Goal: Use online tool/utility

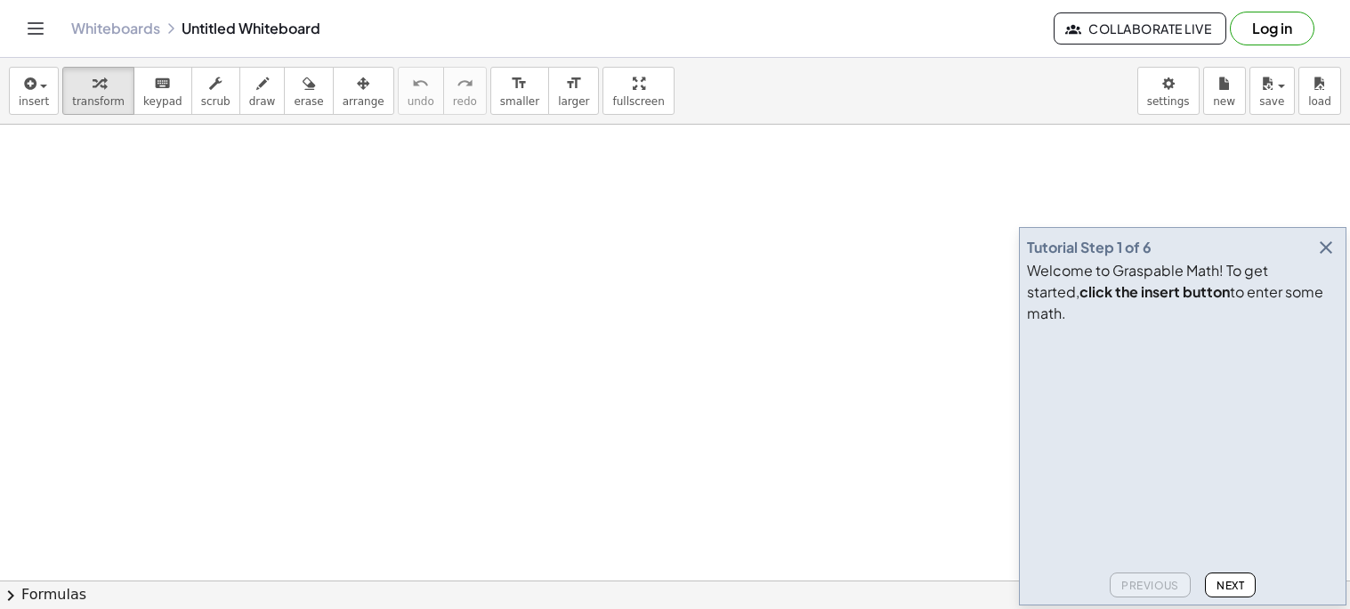
click at [1327, 258] on icon "button" at bounding box center [1326, 247] width 21 height 21
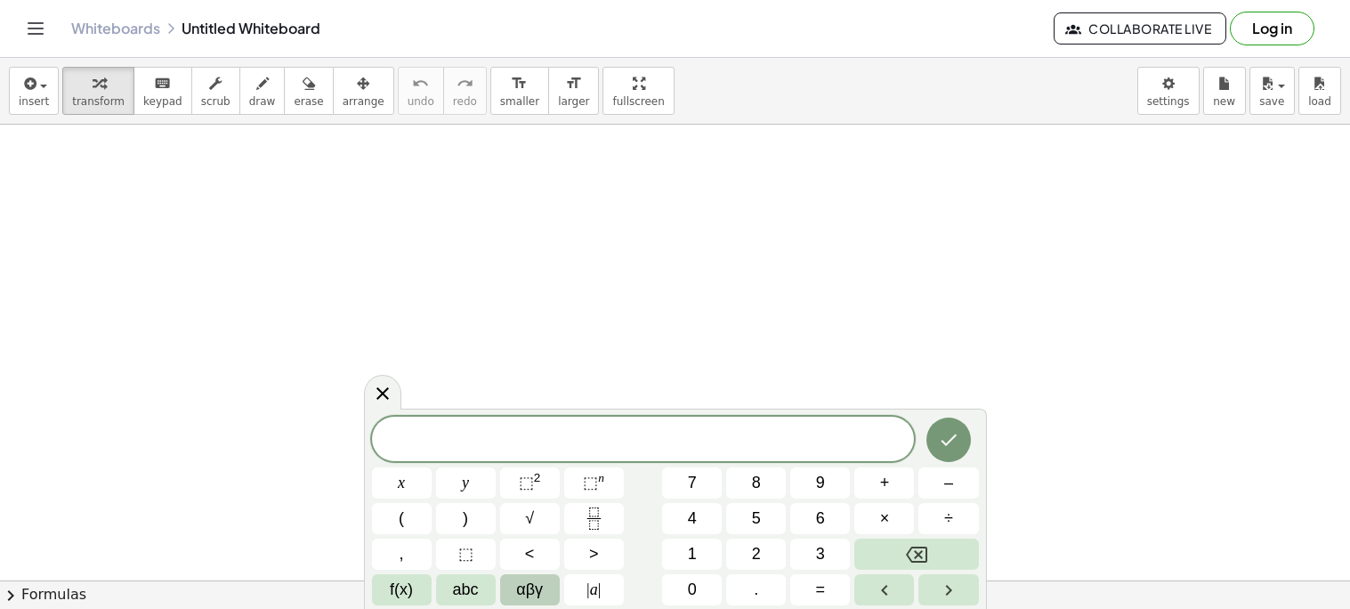
click at [523, 595] on span "αβγ" at bounding box center [529, 590] width 27 height 24
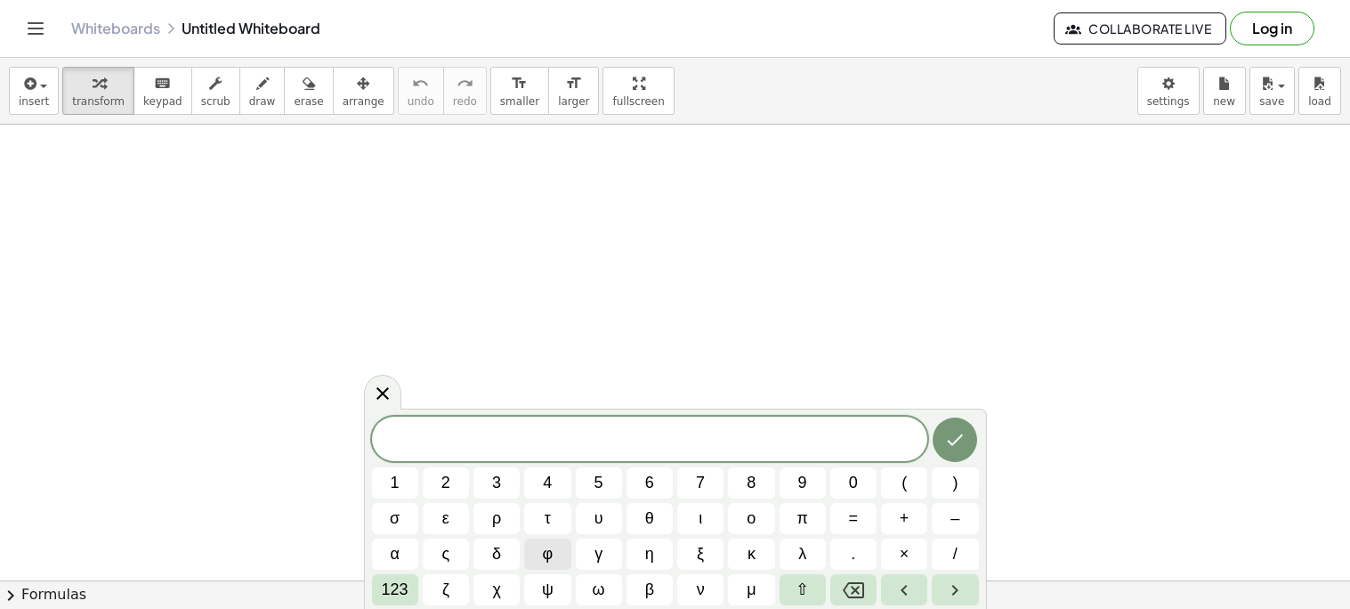
click at [563, 563] on button "φ" at bounding box center [547, 554] width 46 height 31
click at [671, 550] on button "η" at bounding box center [650, 554] width 46 height 31
click at [748, 544] on span "κ" at bounding box center [752, 554] width 8 height 24
click at [710, 540] on button "ξ" at bounding box center [700, 554] width 46 height 31
click at [783, 518] on button "π" at bounding box center [803, 518] width 46 height 31
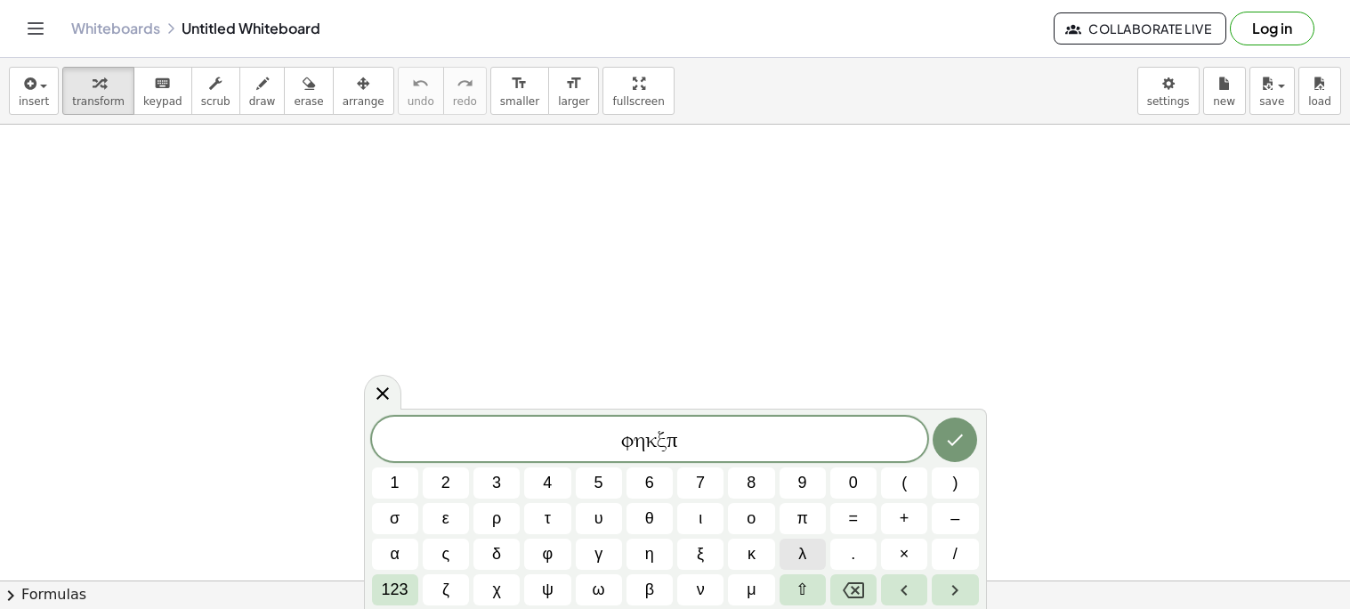
click at [788, 540] on button "λ" at bounding box center [803, 554] width 46 height 31
click at [504, 559] on button "δ" at bounding box center [497, 554] width 46 height 31
click at [457, 592] on button "ζ" at bounding box center [446, 589] width 46 height 31
click at [401, 598] on span "123" at bounding box center [395, 590] width 27 height 24
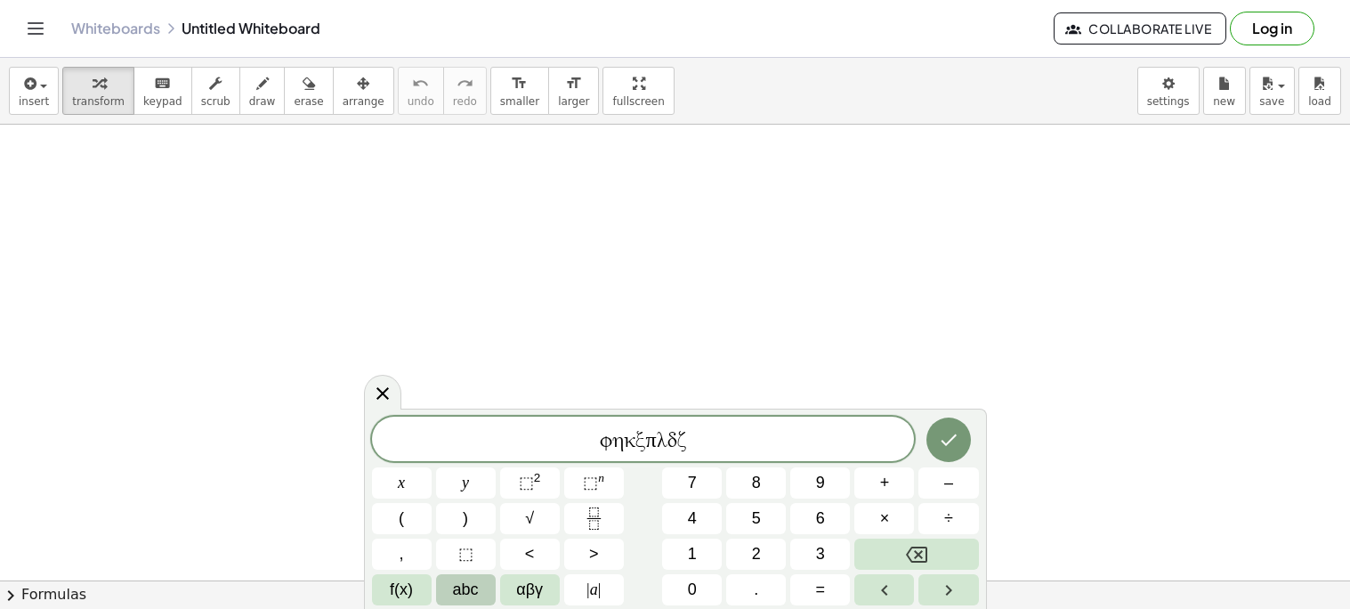
click at [466, 578] on span "abc" at bounding box center [466, 590] width 26 height 24
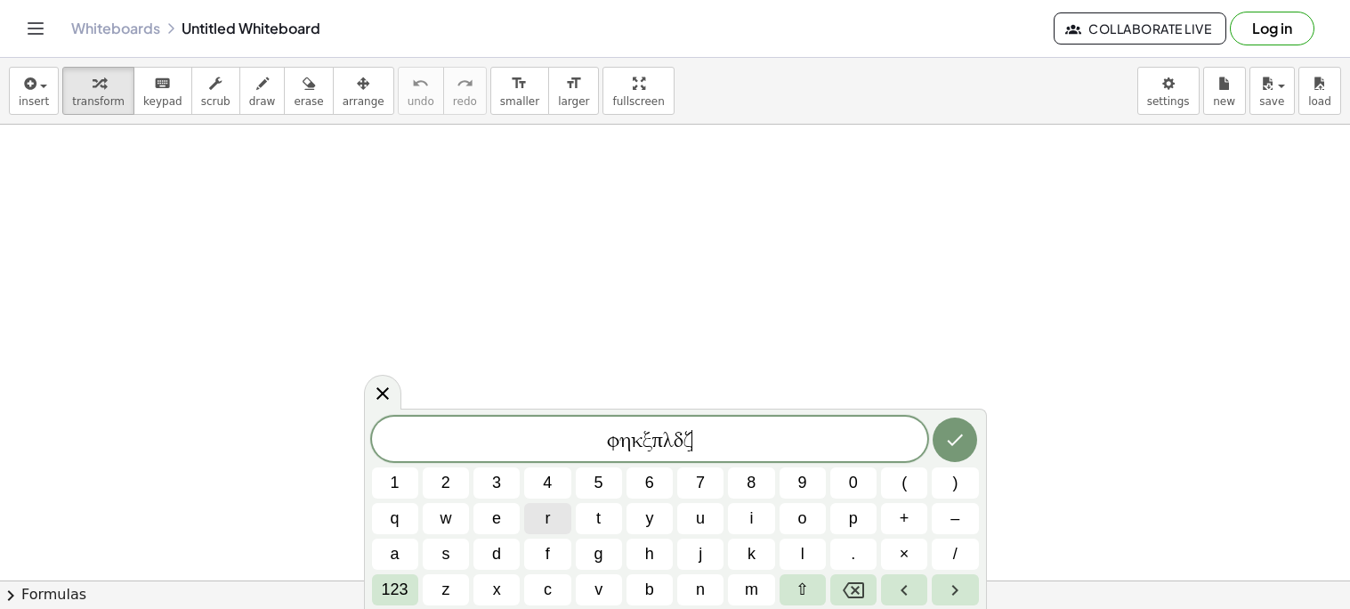
click at [561, 523] on button "r" at bounding box center [547, 518] width 46 height 31
click at [960, 431] on icon "Done" at bounding box center [954, 439] width 21 height 21
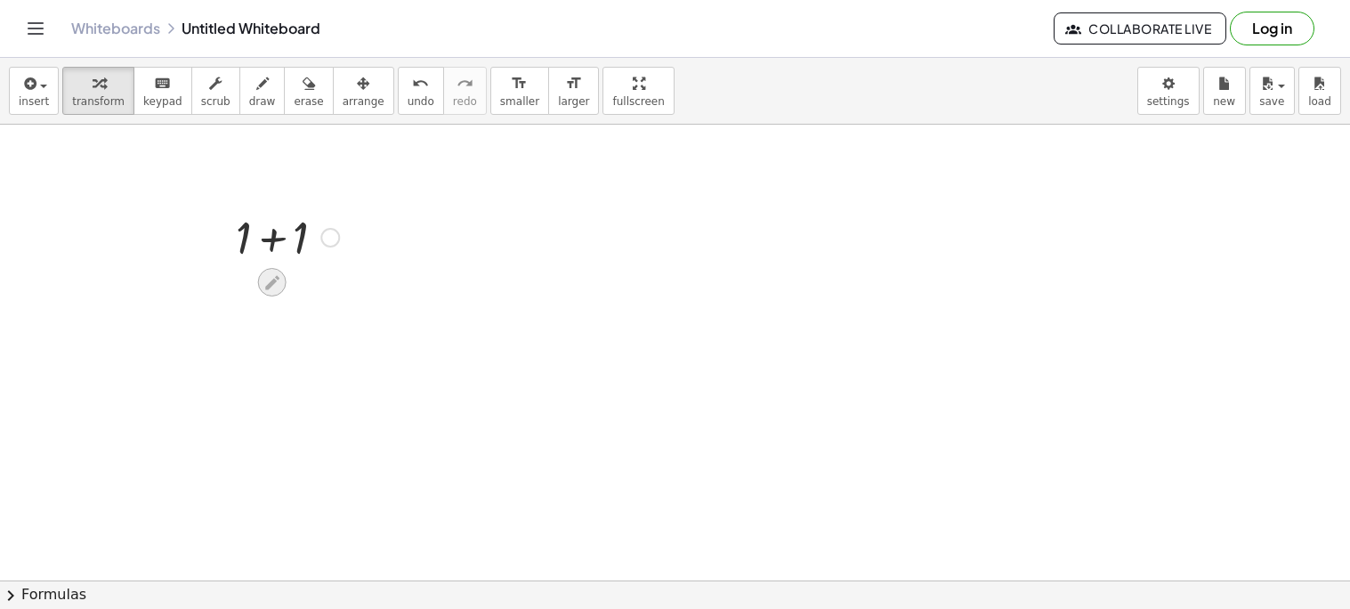
click at [274, 273] on icon at bounding box center [272, 282] width 19 height 19
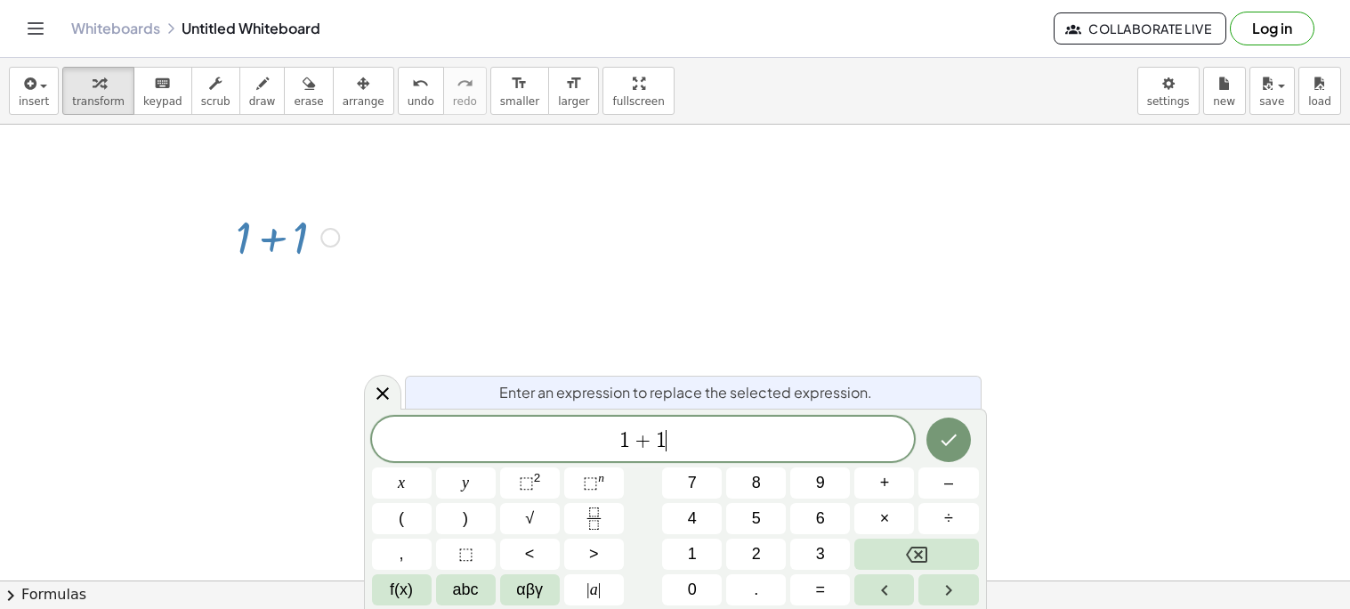
click at [714, 435] on span "1 + 1 ​" at bounding box center [643, 440] width 543 height 25
click at [945, 448] on icon "Done" at bounding box center [948, 439] width 21 height 21
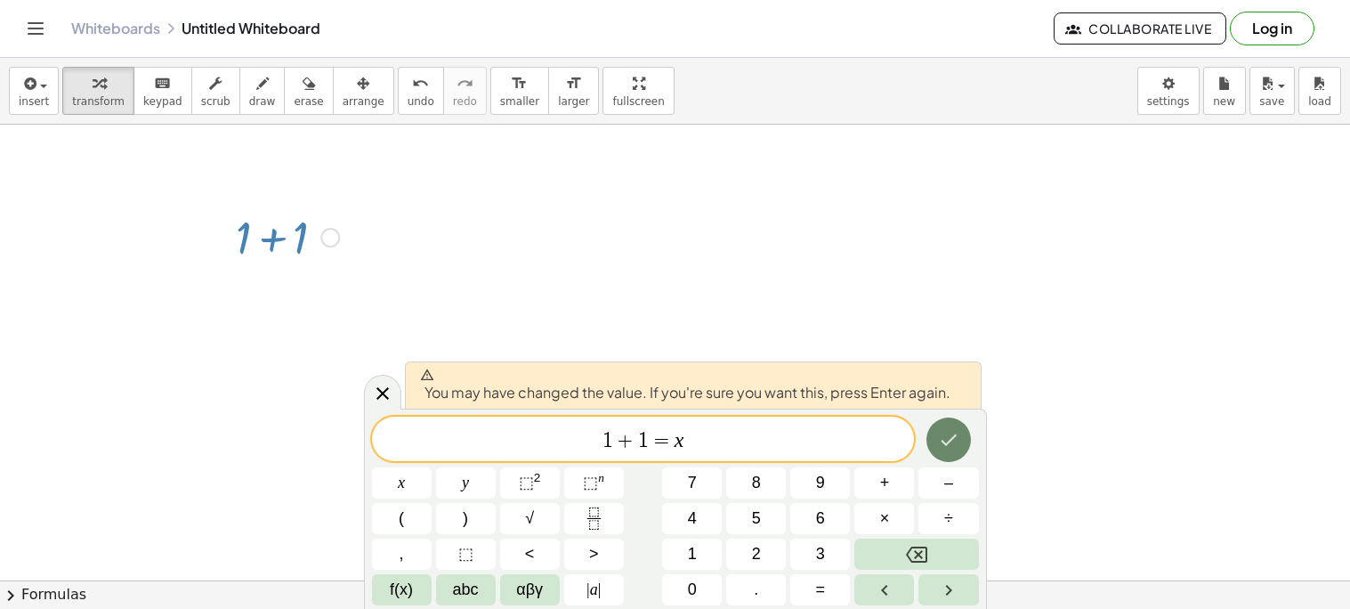
click at [945, 448] on icon "Done" at bounding box center [948, 439] width 21 height 21
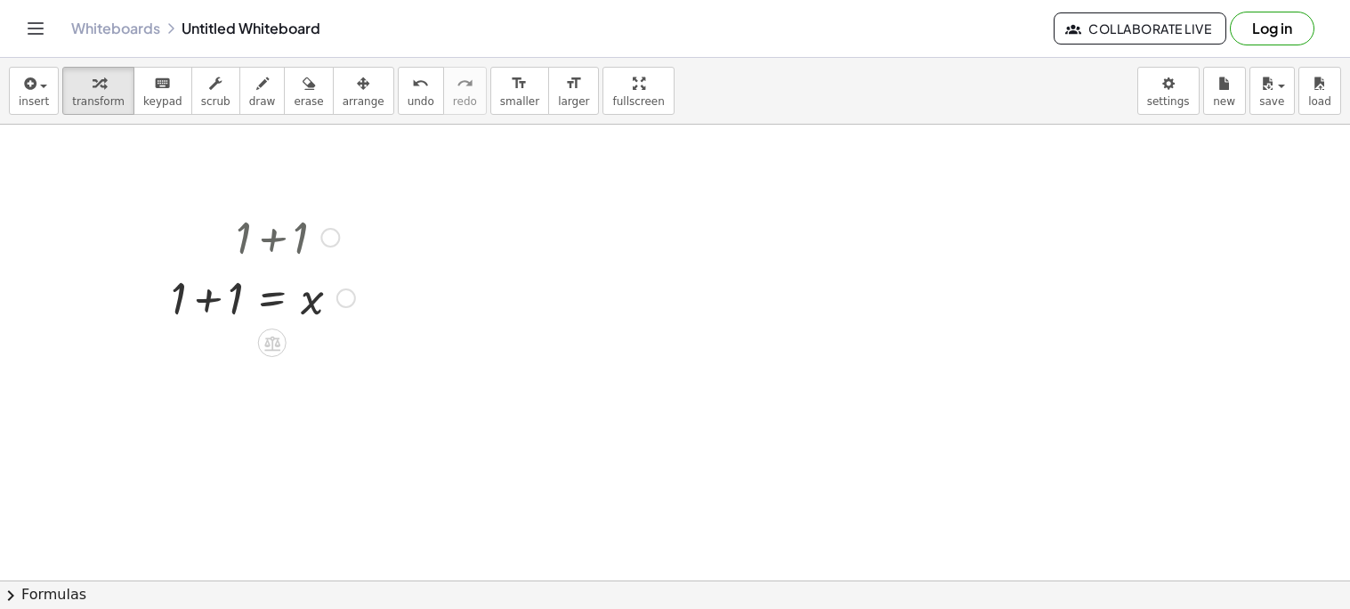
click at [271, 346] on icon at bounding box center [272, 343] width 16 height 15
click at [344, 336] on icon at bounding box center [344, 343] width 16 height 16
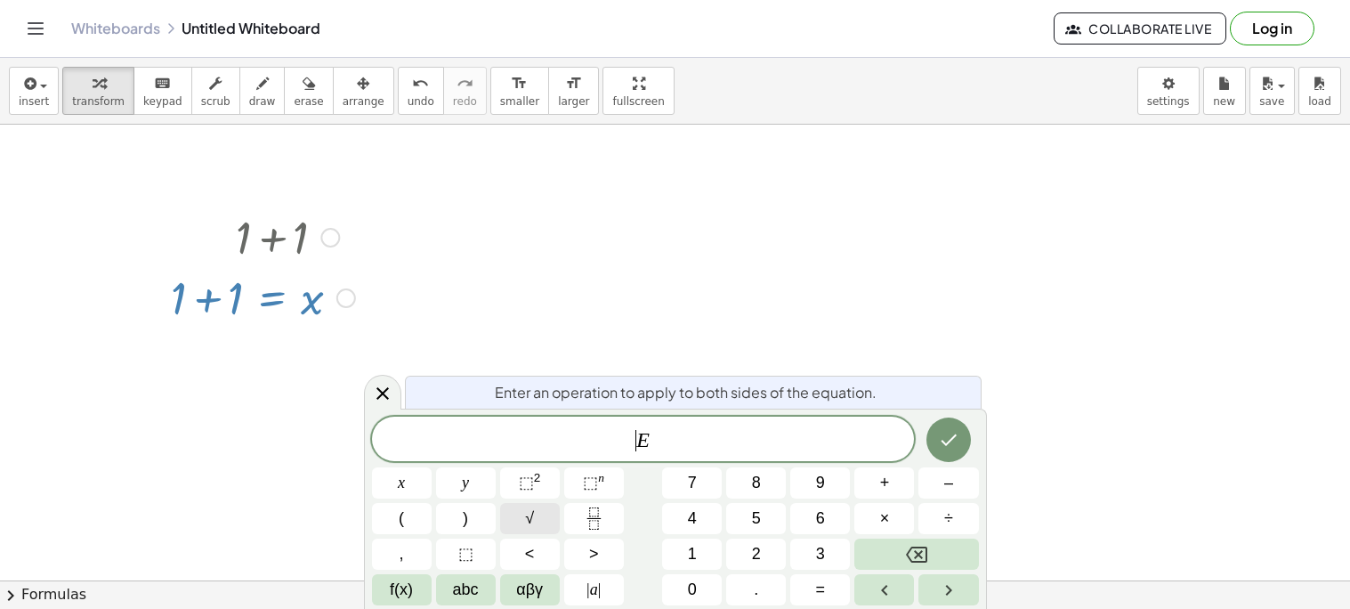
click at [537, 510] on button "√" at bounding box center [530, 518] width 60 height 31
click at [953, 421] on button "Done" at bounding box center [949, 439] width 45 height 45
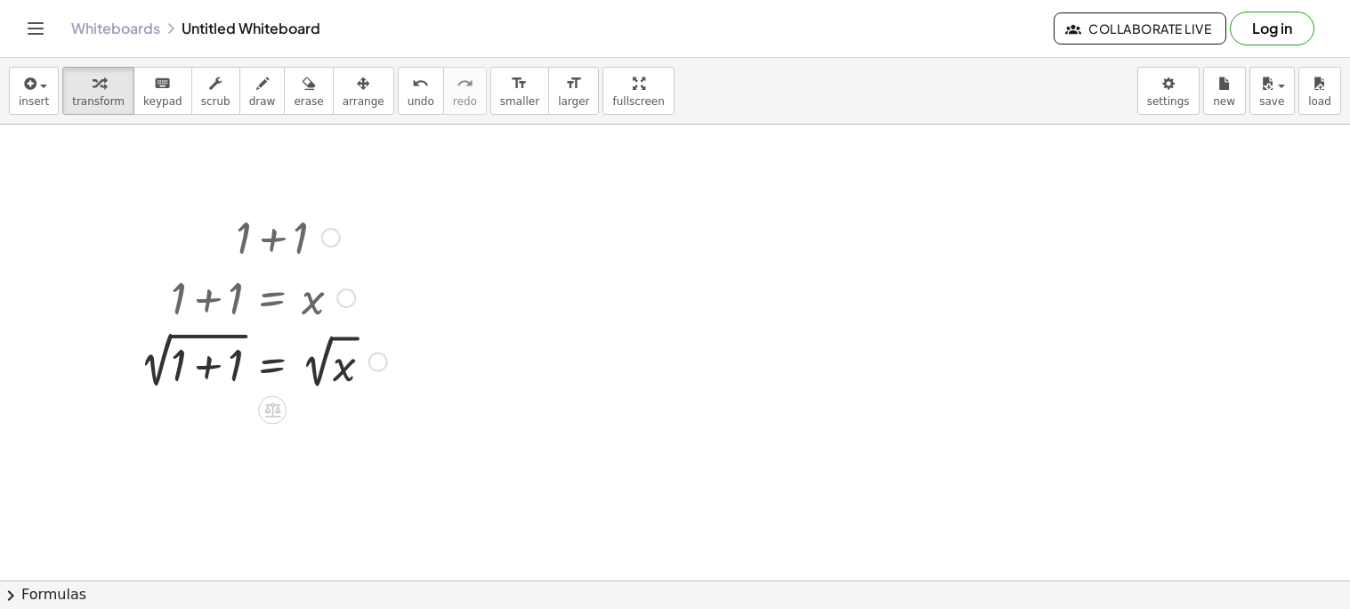
click at [202, 338] on div at bounding box center [263, 360] width 265 height 67
click at [207, 370] on div at bounding box center [263, 360] width 265 height 67
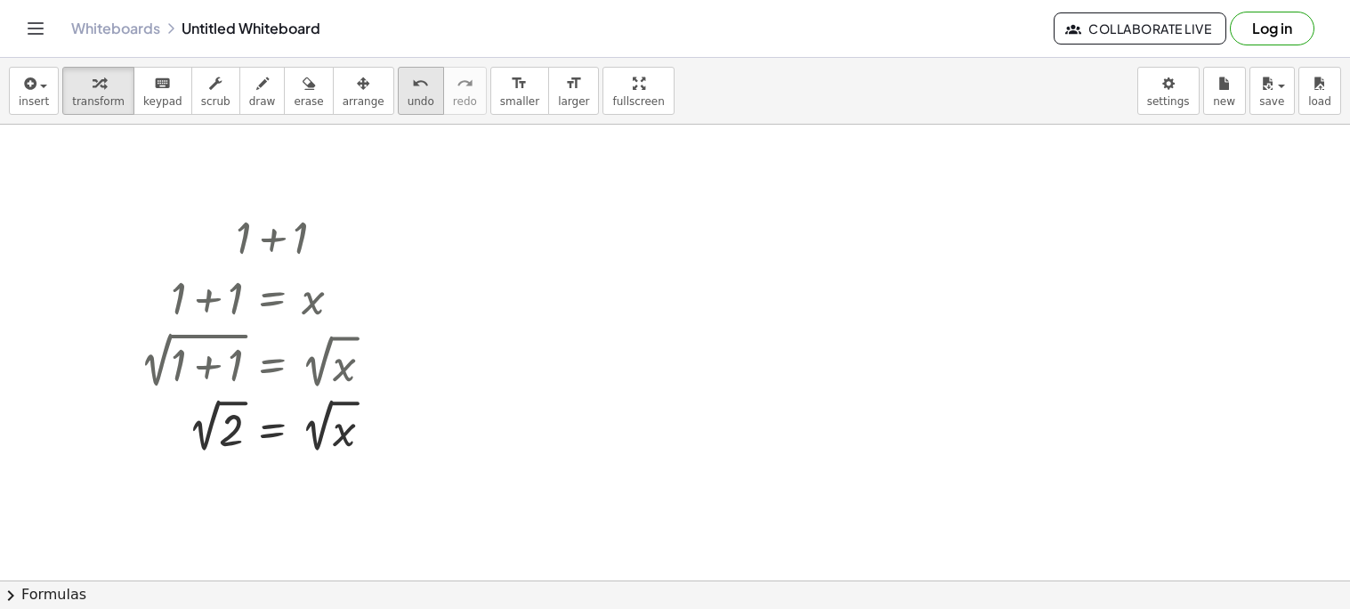
click at [408, 101] on span "undo" at bounding box center [421, 101] width 27 height 12
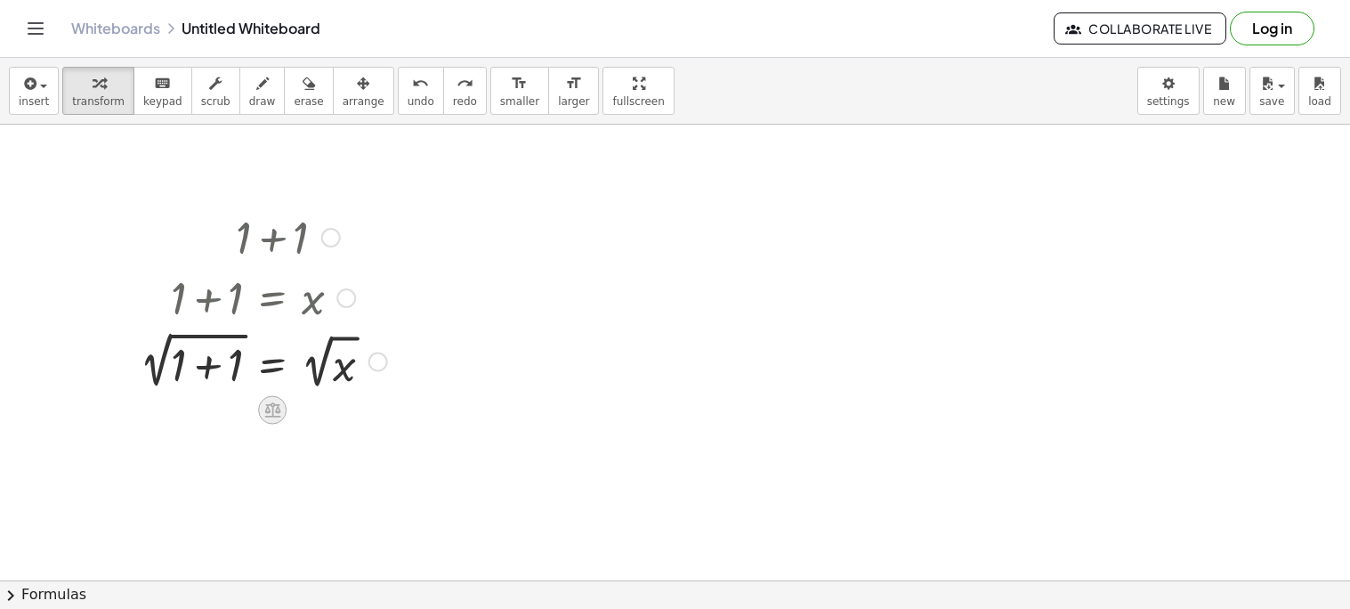
click at [272, 406] on icon at bounding box center [272, 409] width 16 height 15
click at [263, 364] on div at bounding box center [263, 360] width 265 height 67
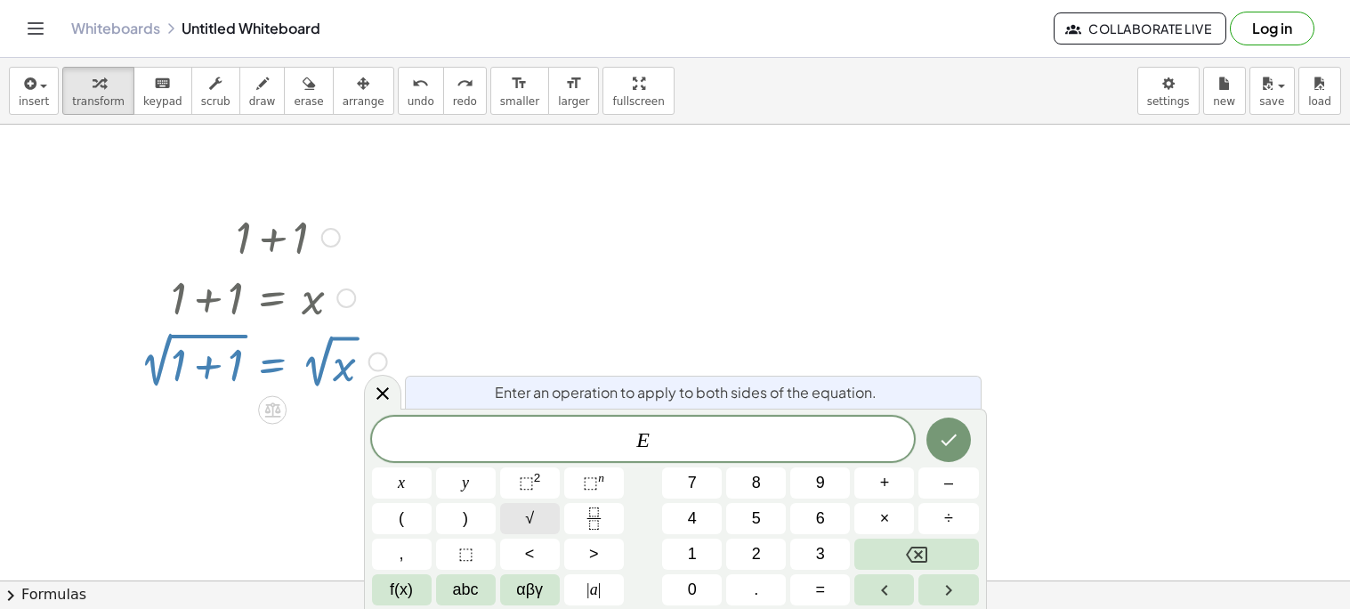
click at [532, 527] on span "√" at bounding box center [529, 518] width 9 height 24
click at [383, 385] on icon at bounding box center [382, 393] width 21 height 21
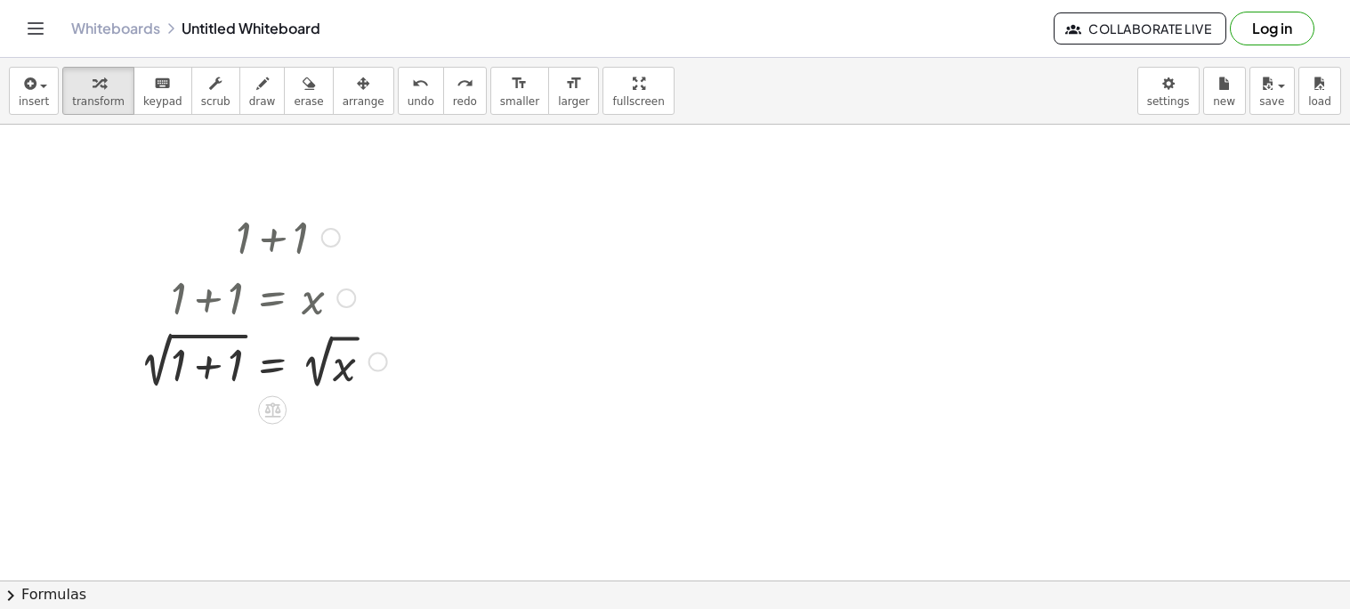
click at [229, 336] on div at bounding box center [263, 360] width 265 height 67
click at [271, 405] on icon at bounding box center [272, 409] width 16 height 15
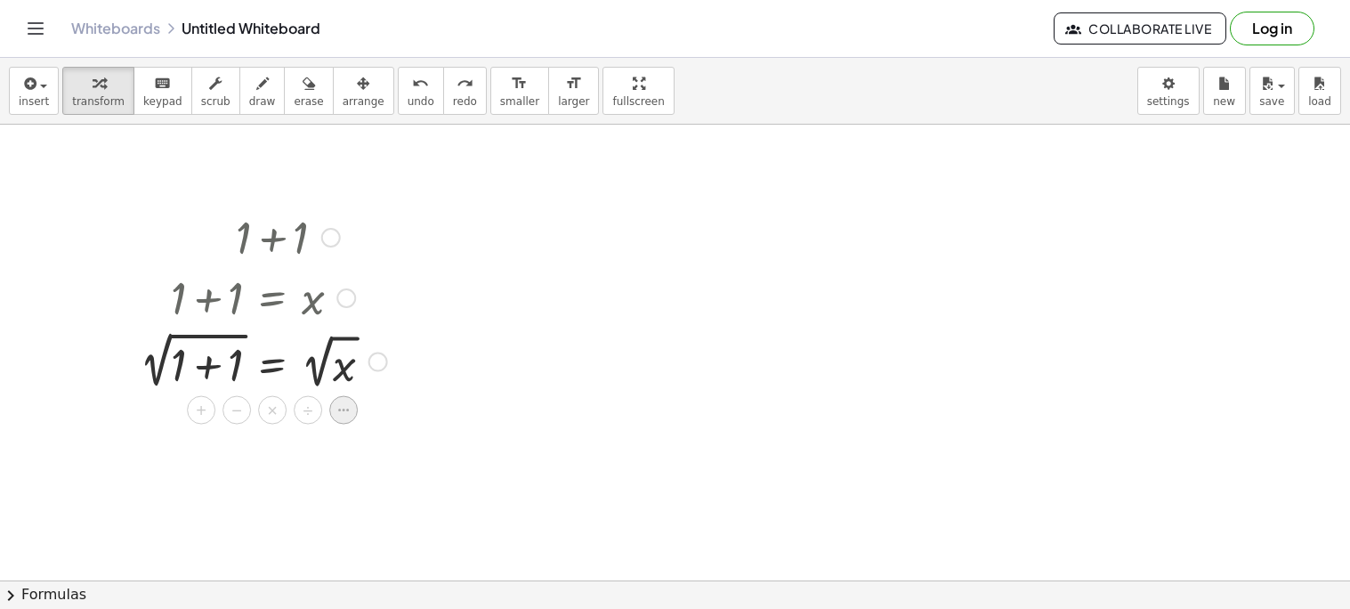
click at [347, 409] on icon at bounding box center [343, 410] width 11 height 3
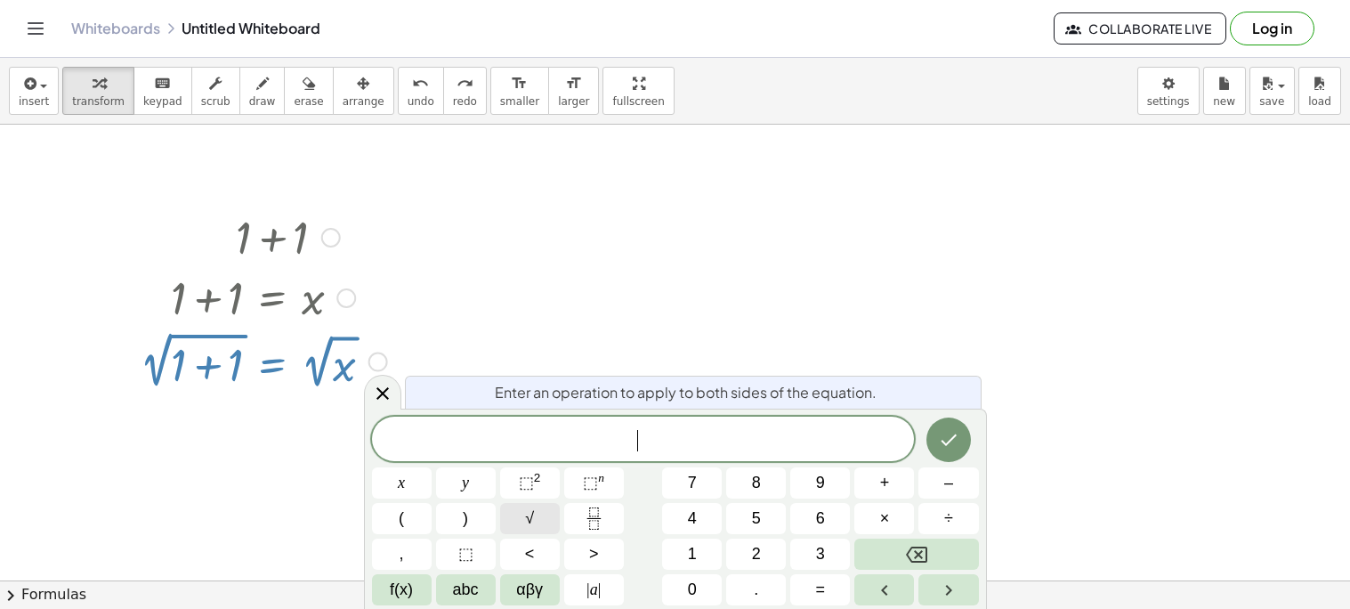
click at [530, 519] on span "√" at bounding box center [529, 518] width 9 height 24
click at [385, 393] on icon at bounding box center [382, 393] width 21 height 21
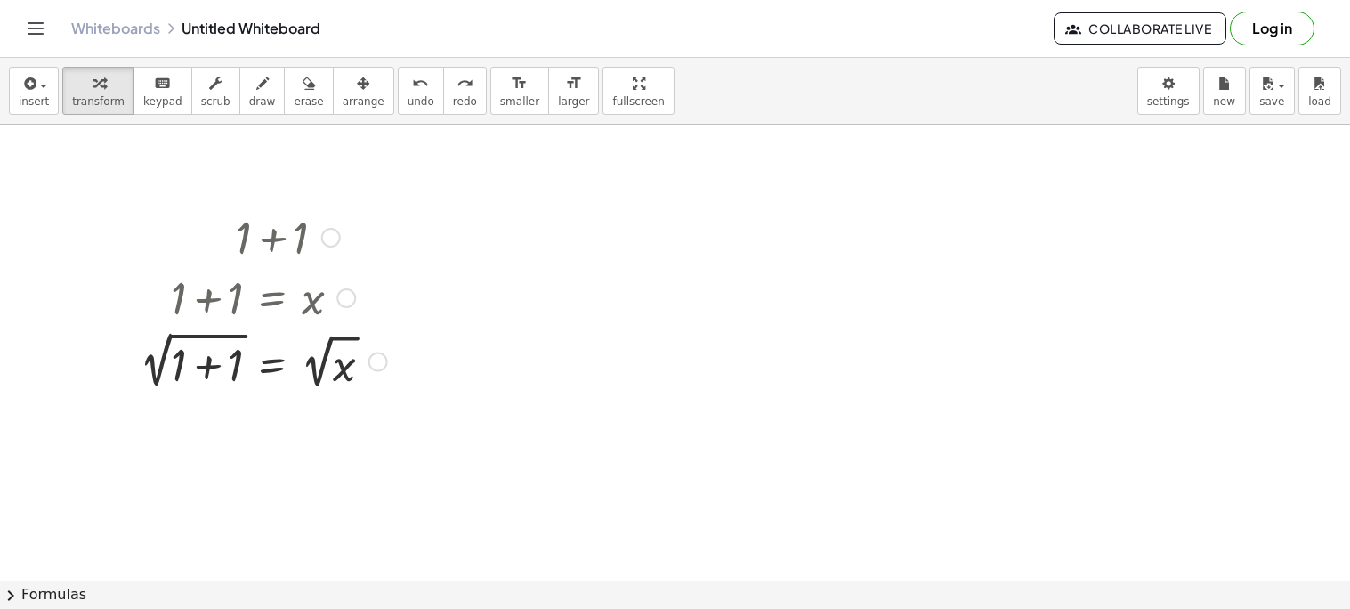
click at [264, 372] on div at bounding box center [263, 360] width 265 height 67
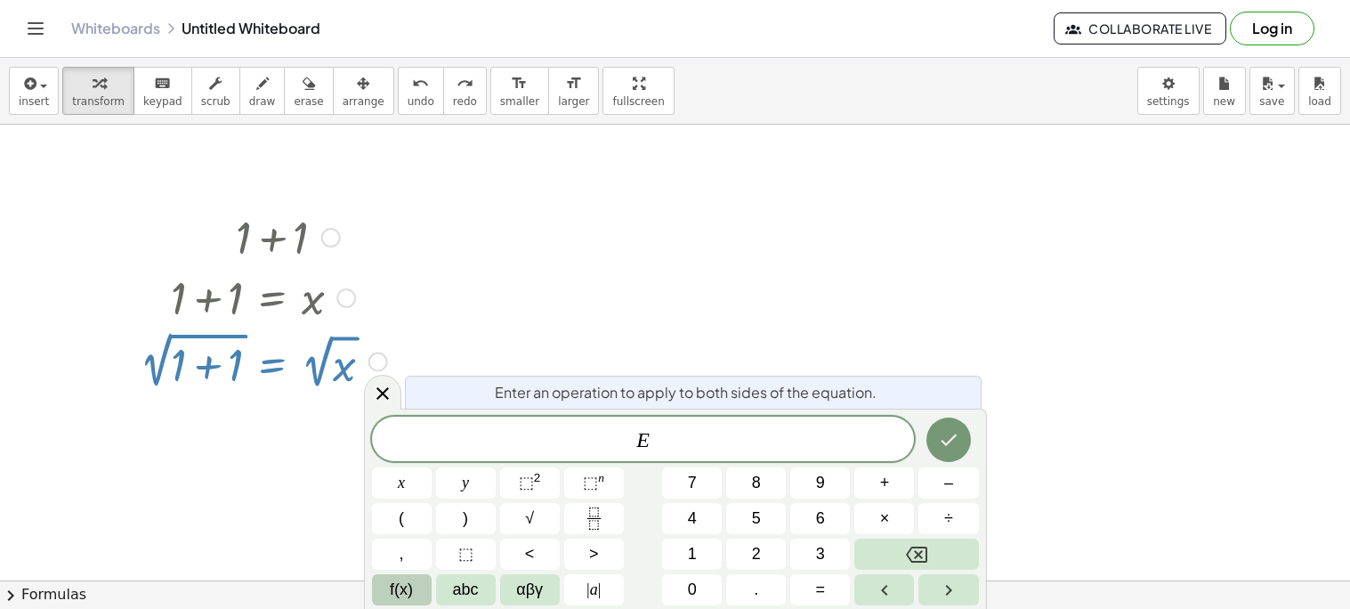
click at [417, 594] on button "f(x)" at bounding box center [402, 589] width 60 height 31
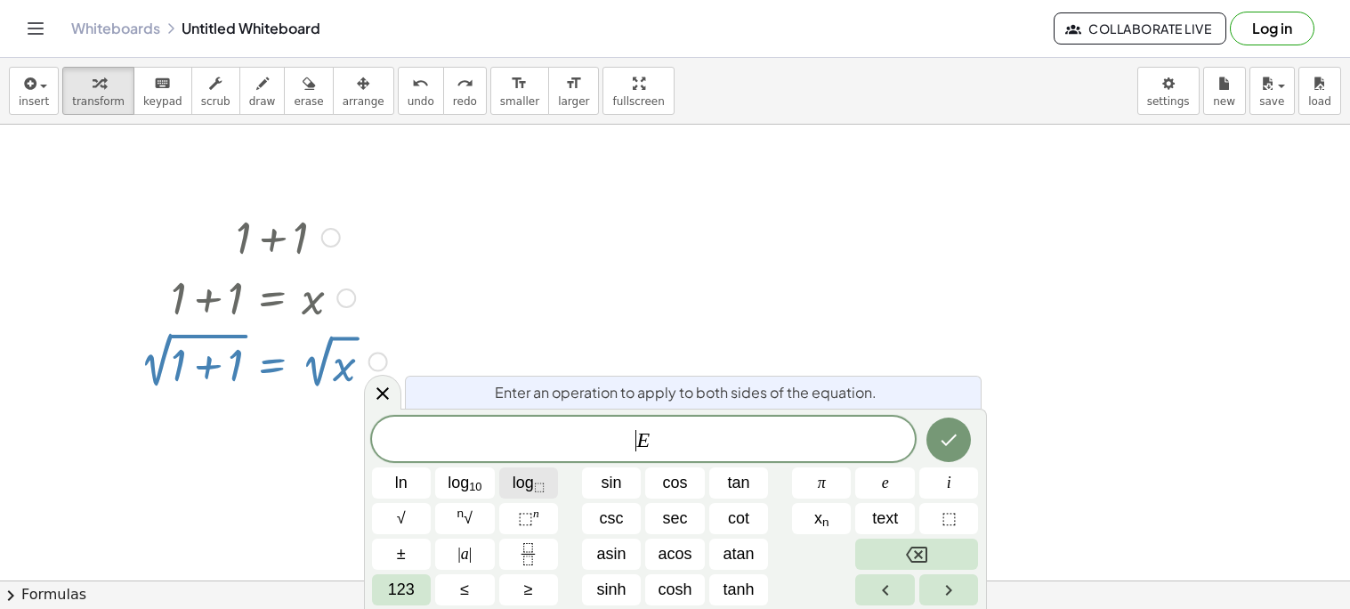
click at [524, 479] on span "log ⬚" at bounding box center [529, 483] width 32 height 24
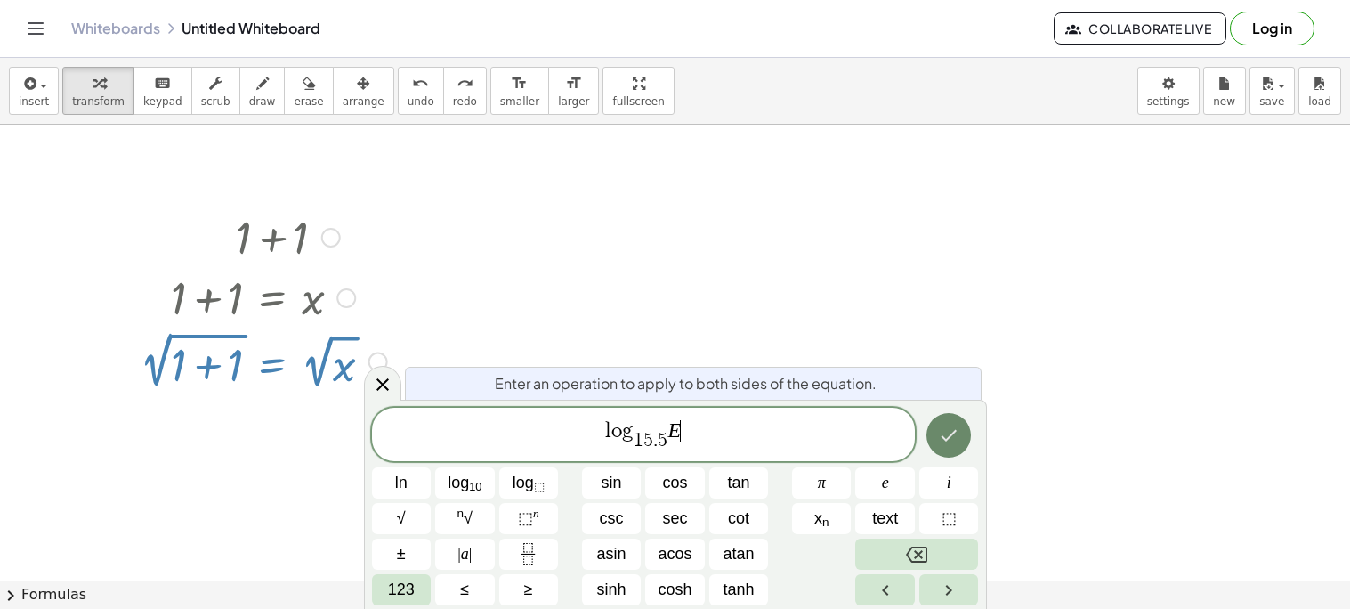
click at [934, 443] on button "Done" at bounding box center [949, 435] width 45 height 45
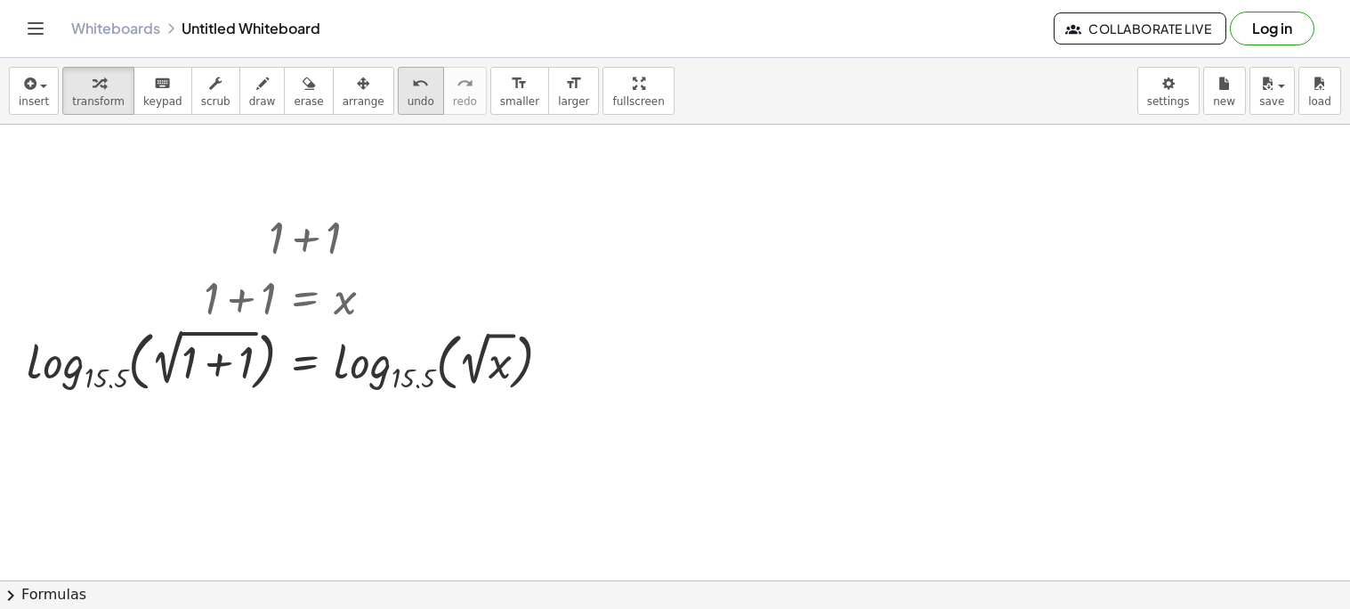
click at [398, 93] on button "undo undo" at bounding box center [421, 91] width 46 height 48
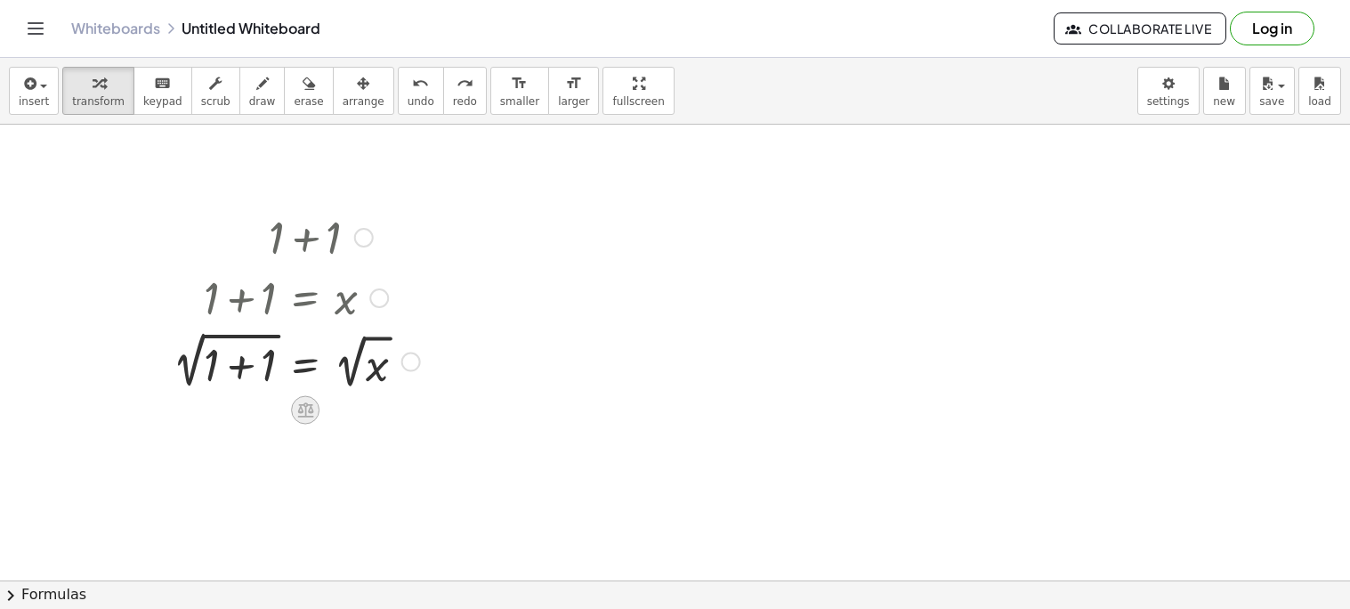
click at [305, 413] on icon at bounding box center [305, 409] width 16 height 15
click at [367, 417] on div at bounding box center [376, 409] width 28 height 28
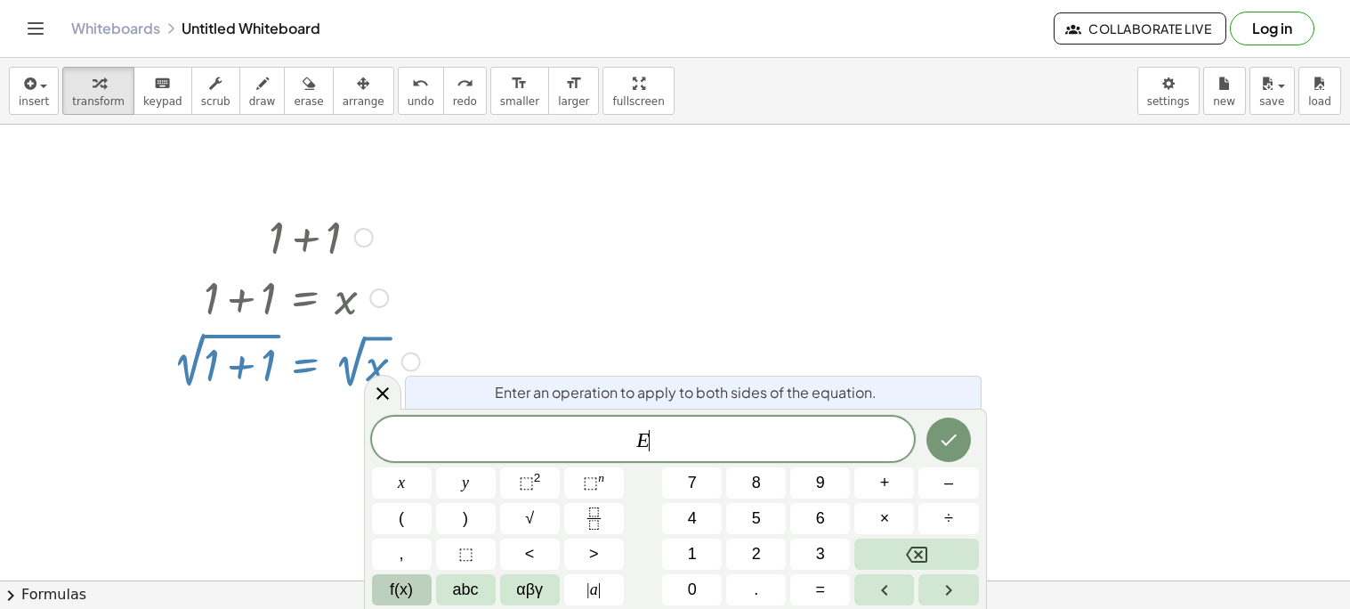
click at [401, 587] on span "f(x)" at bounding box center [401, 590] width 23 height 24
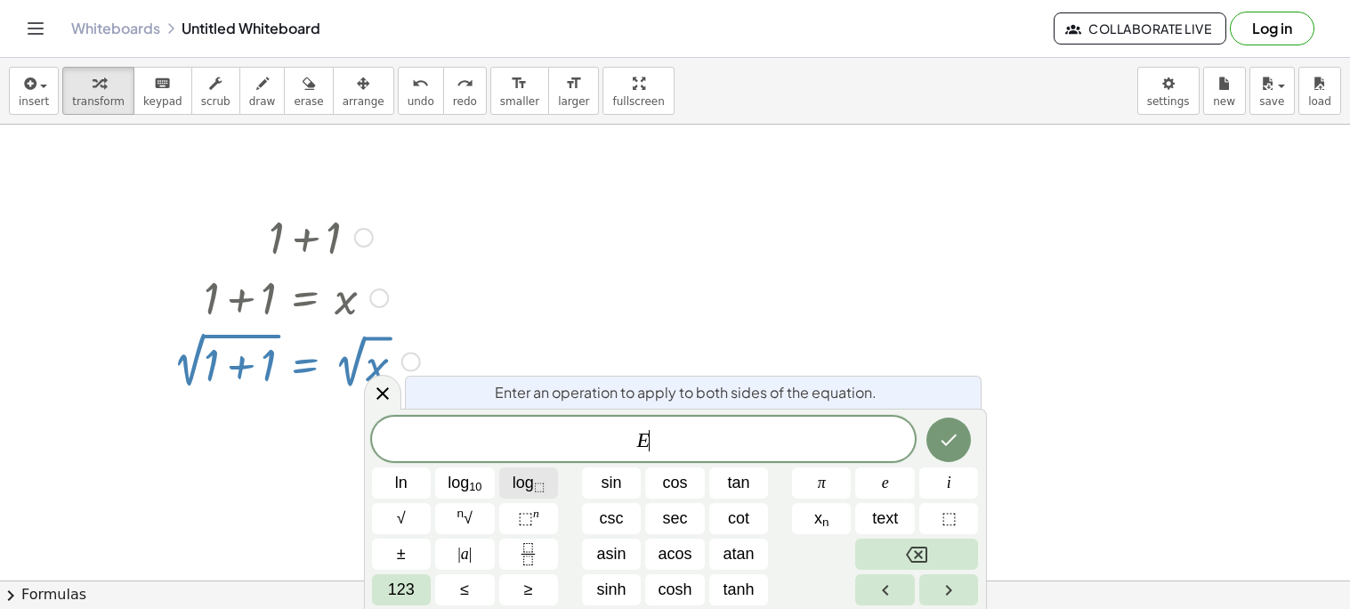
click at [535, 485] on sub "⬚" at bounding box center [539, 486] width 11 height 13
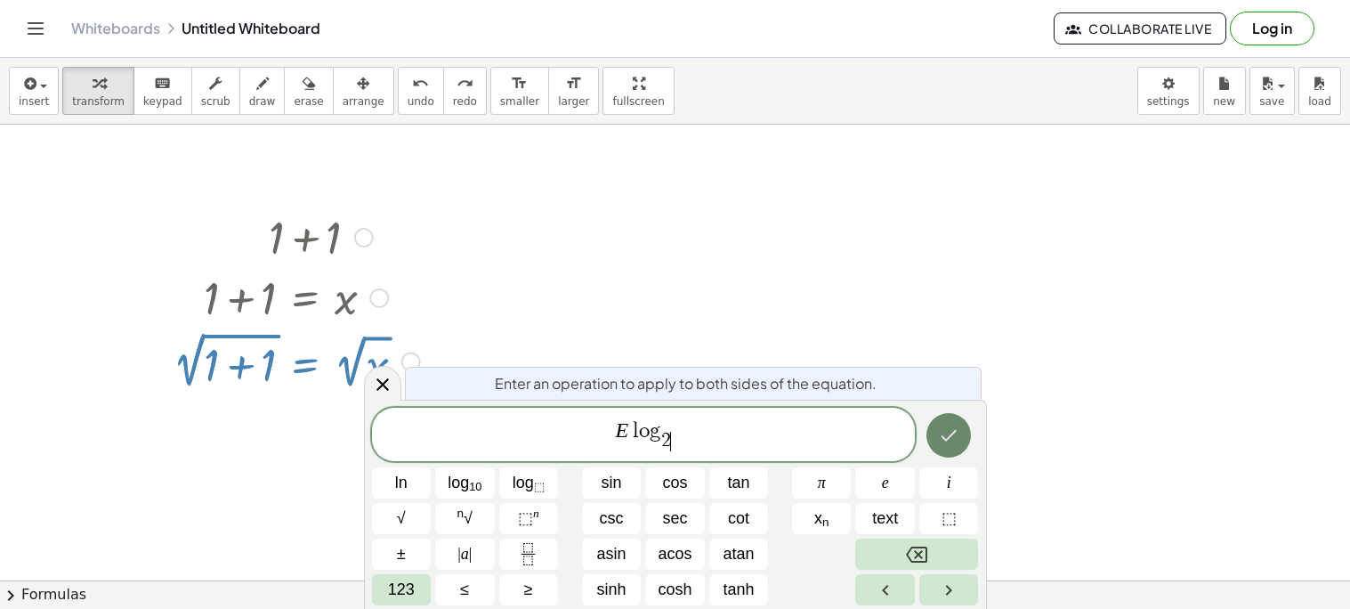
click at [953, 433] on icon "Done" at bounding box center [950, 435] width 16 height 12
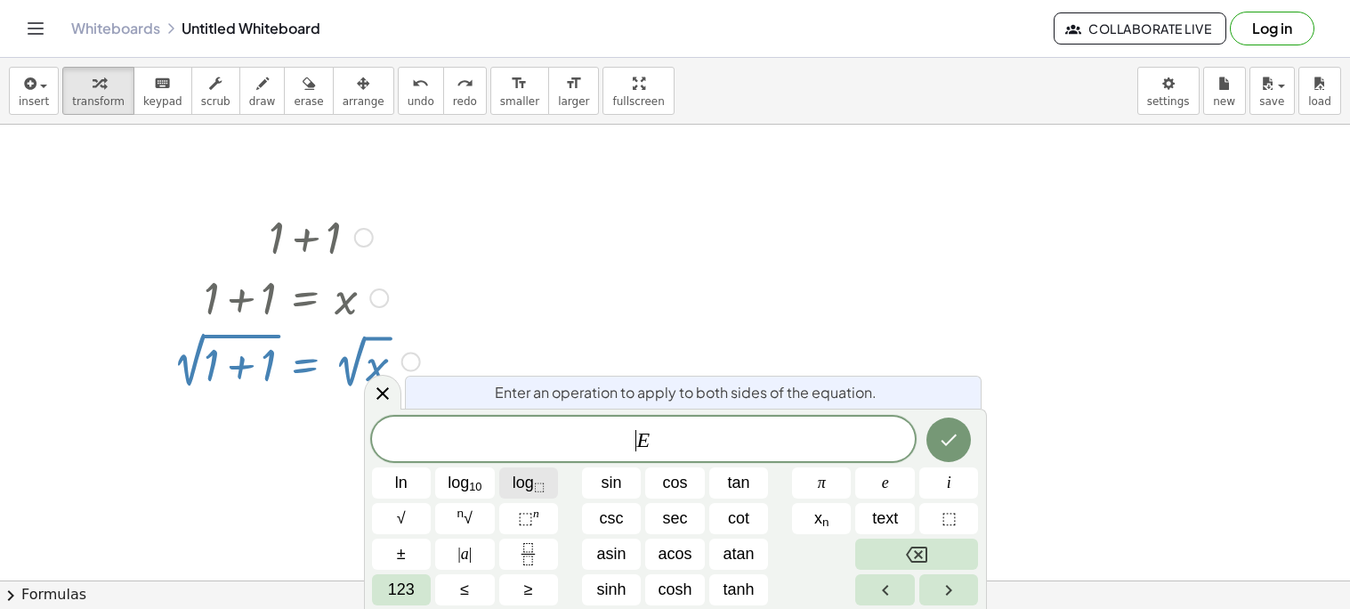
click at [513, 474] on span "log ⬚" at bounding box center [529, 483] width 32 height 24
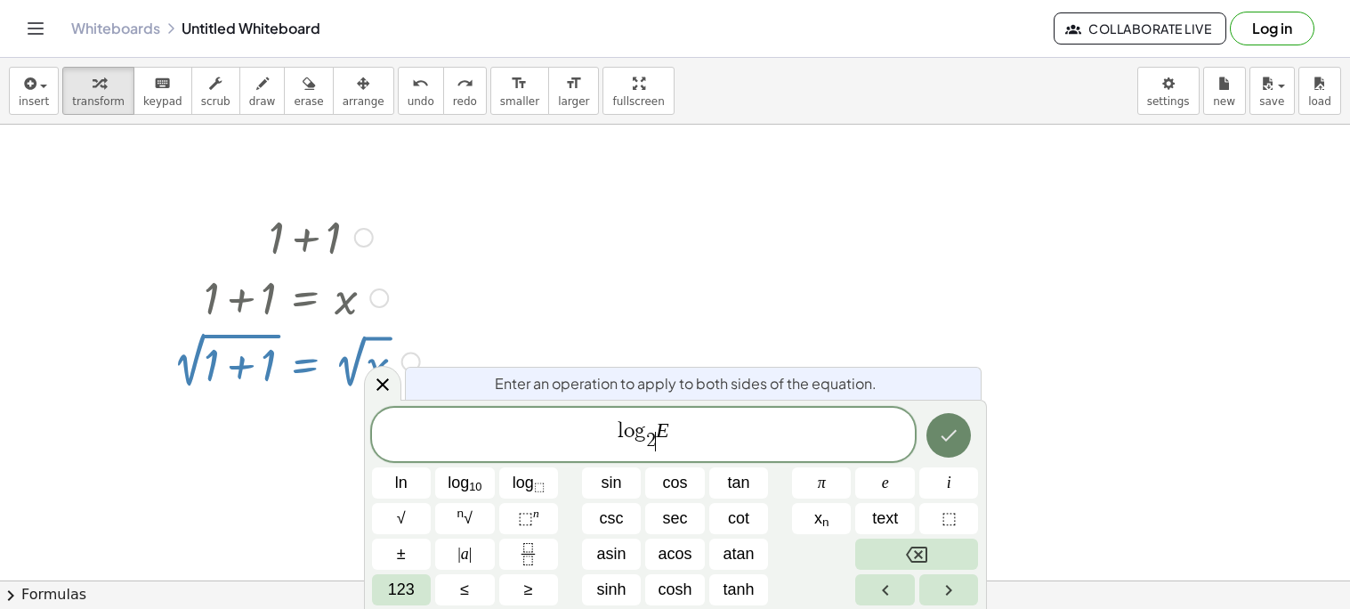
click at [944, 435] on icon "Done" at bounding box center [948, 435] width 21 height 21
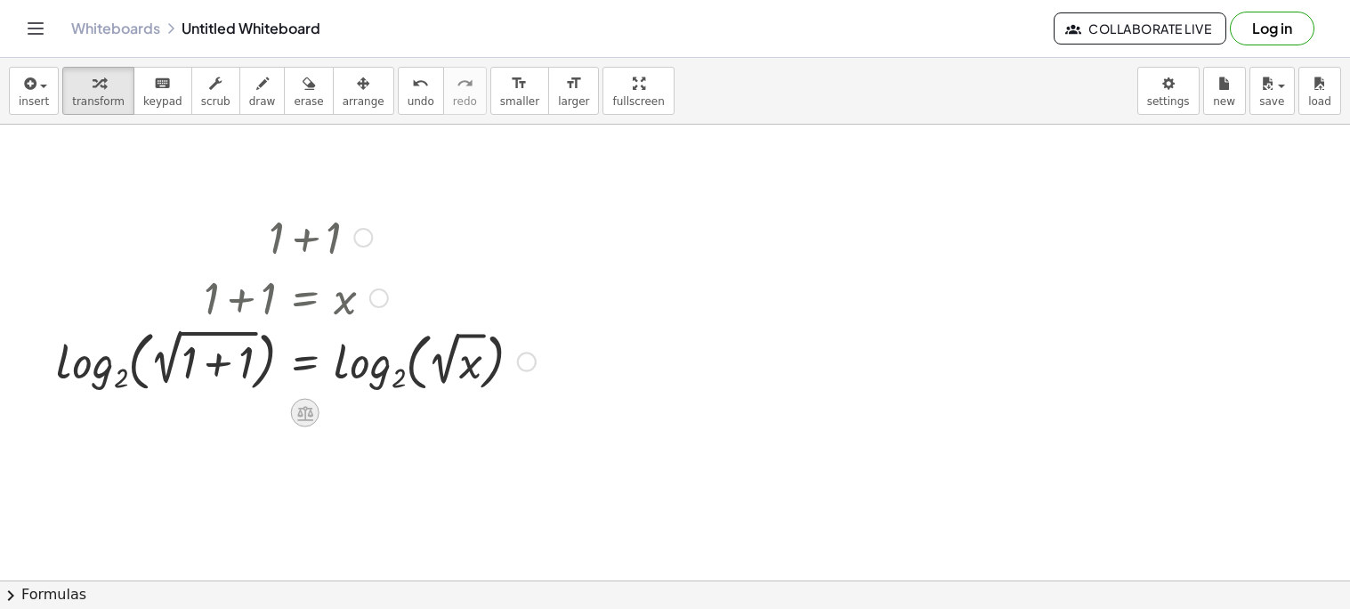
click at [306, 417] on icon at bounding box center [305, 412] width 19 height 19
click at [298, 417] on div "×" at bounding box center [305, 413] width 28 height 28
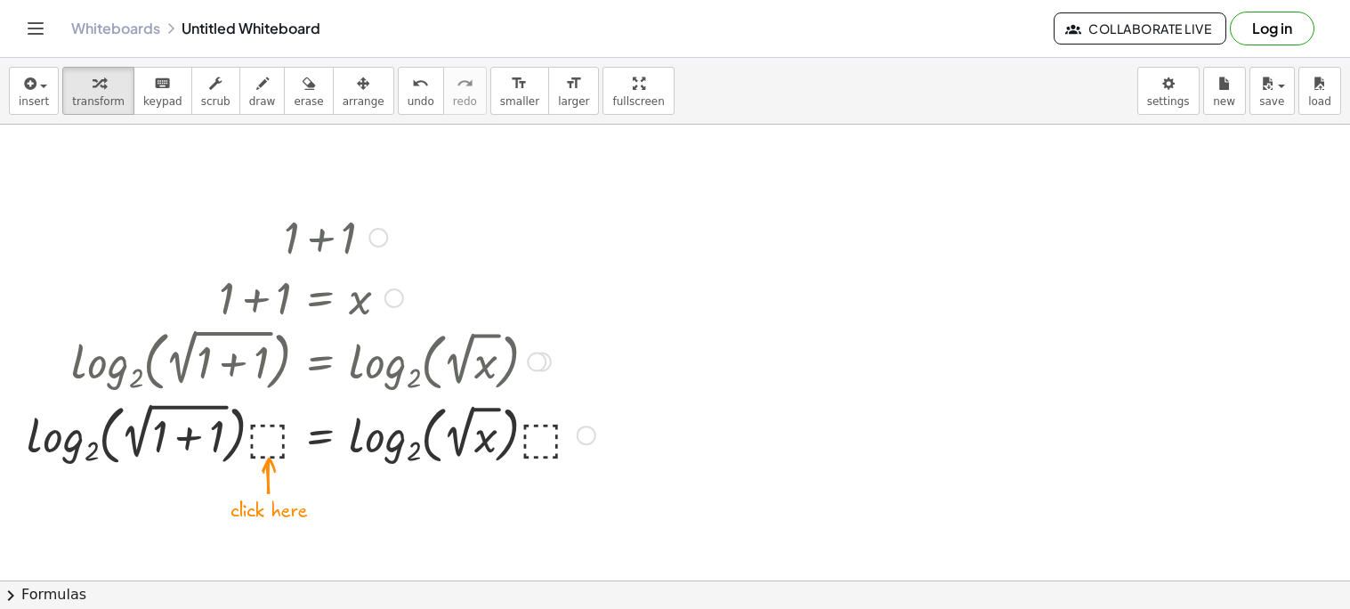
click at [265, 438] on div at bounding box center [311, 434] width 587 height 74
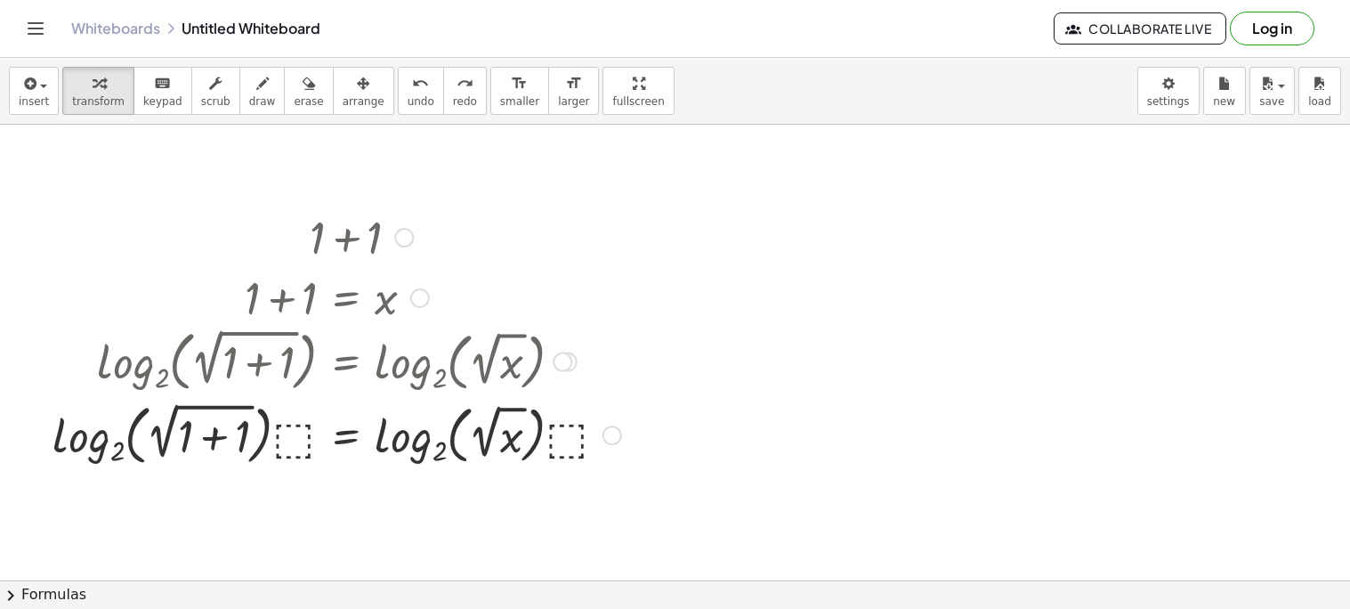
click at [291, 436] on div at bounding box center [337, 434] width 587 height 74
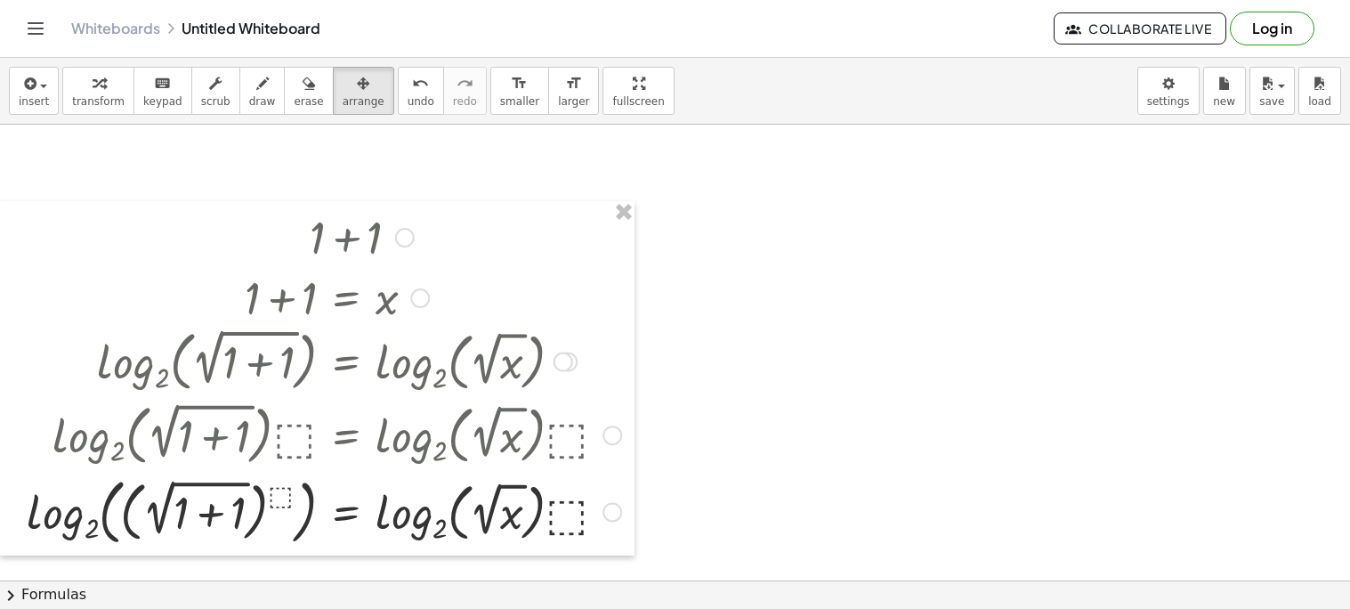
click at [554, 528] on div at bounding box center [317, 378] width 635 height 354
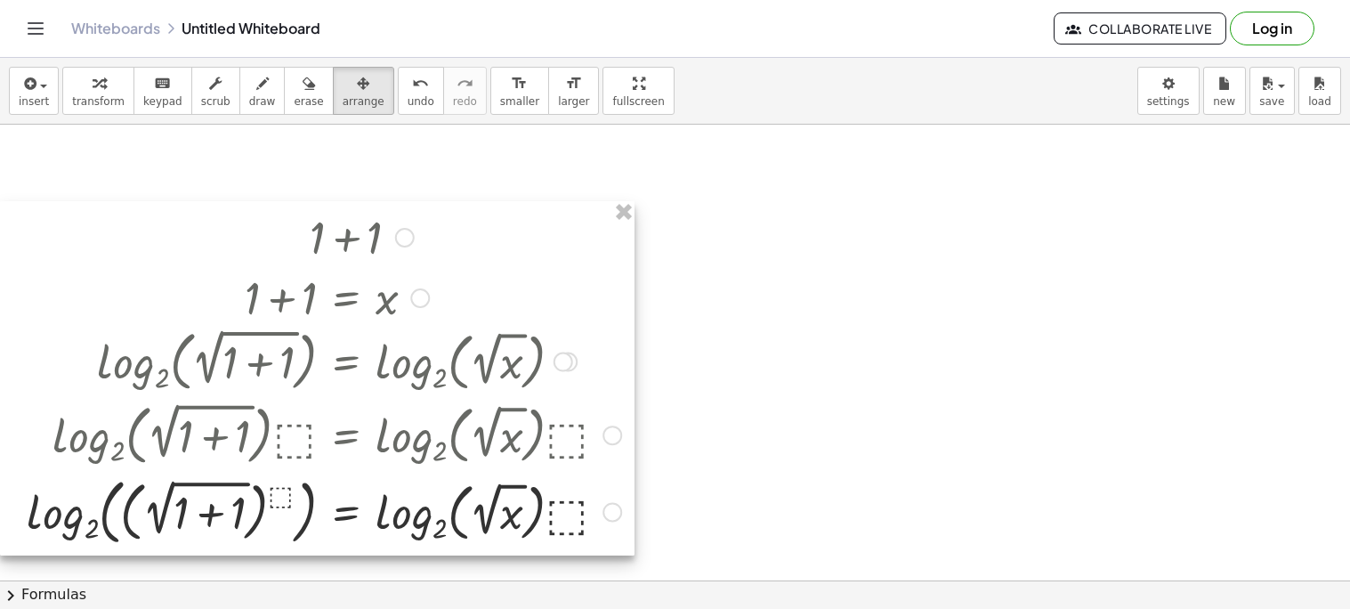
click at [563, 506] on div at bounding box center [317, 378] width 635 height 354
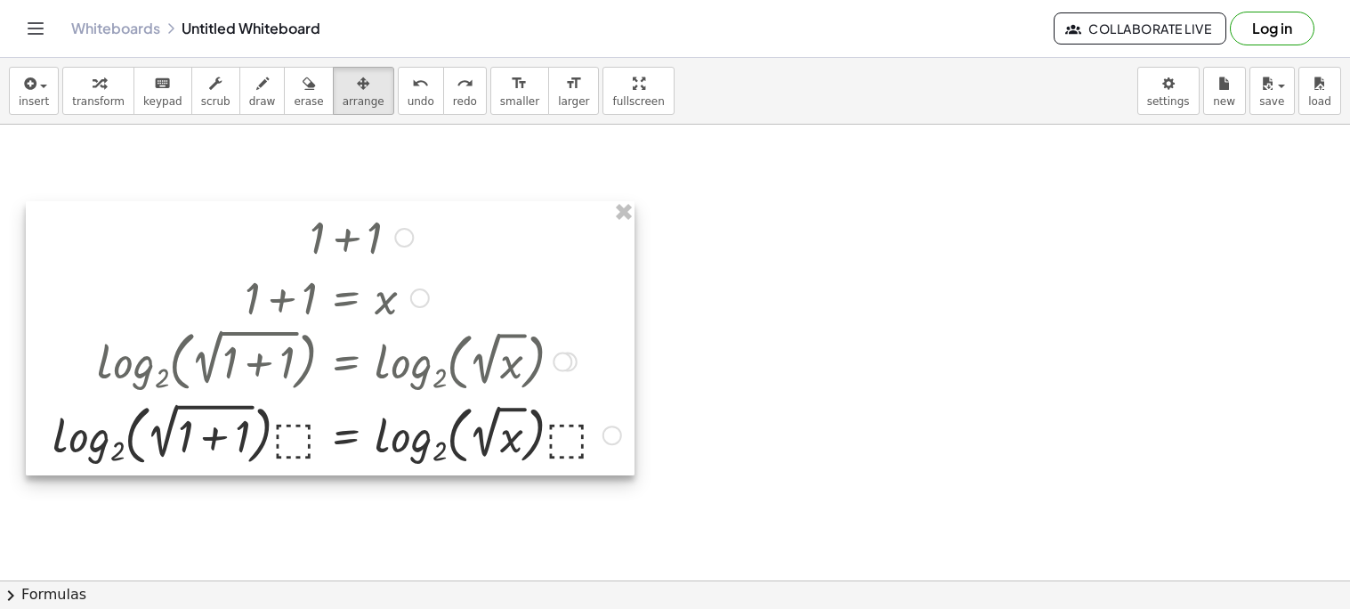
click at [299, 430] on div at bounding box center [330, 337] width 609 height 273
click at [299, 429] on div at bounding box center [330, 337] width 609 height 273
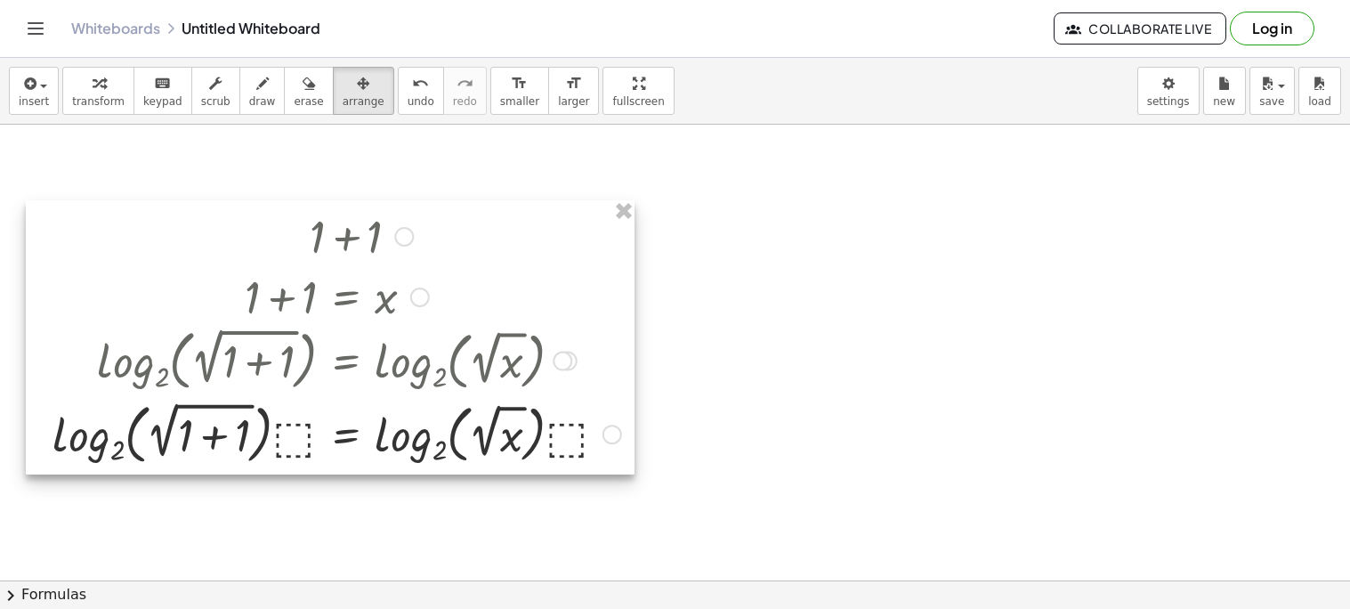
click at [304, 429] on div at bounding box center [330, 336] width 609 height 273
click at [230, 433] on div at bounding box center [330, 336] width 609 height 273
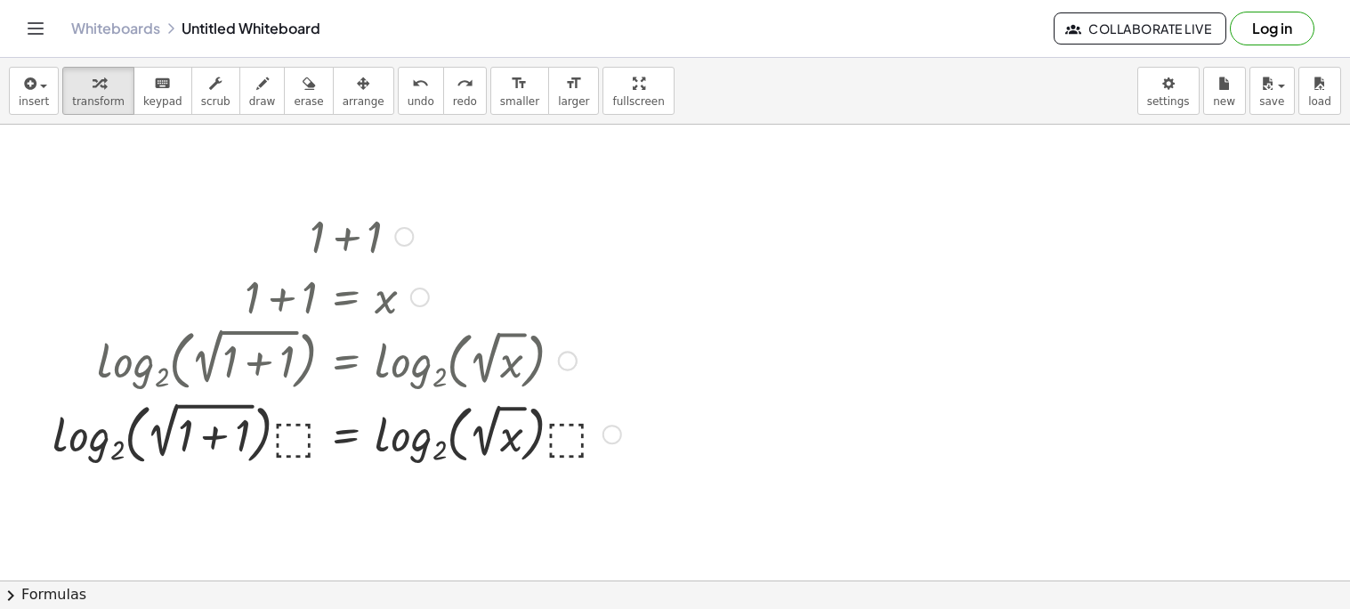
click at [288, 441] on div at bounding box center [337, 433] width 587 height 74
click at [256, 88] on icon "button" at bounding box center [262, 83] width 12 height 21
drag, startPoint x: 286, startPoint y: 425, endPoint x: 313, endPoint y: 445, distance: 33.8
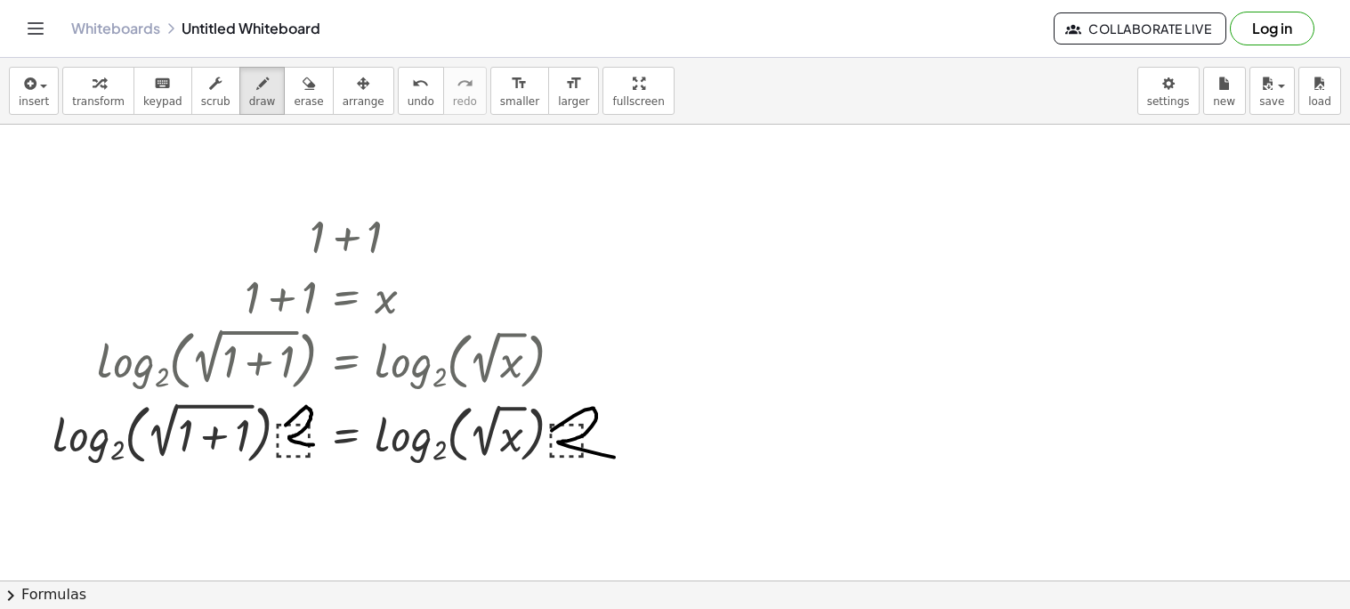
drag, startPoint x: 552, startPoint y: 431, endPoint x: 621, endPoint y: 459, distance: 75.0
click at [343, 100] on span "arrange" at bounding box center [364, 101] width 42 height 12
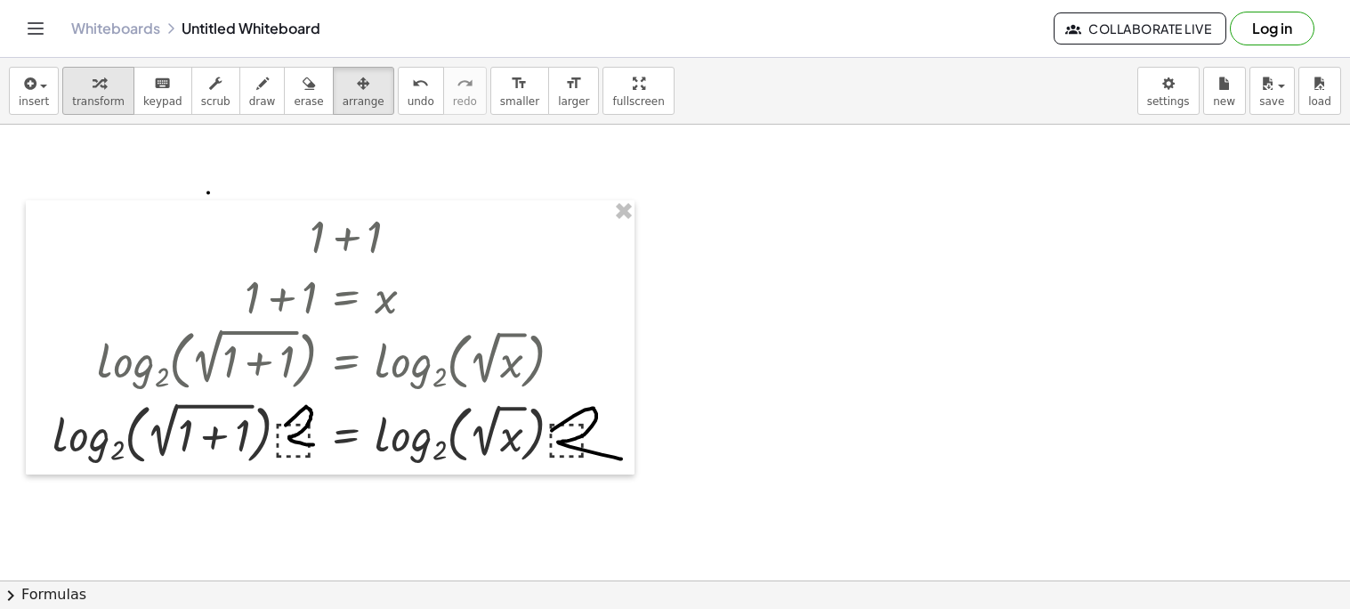
click at [99, 89] on div "button" at bounding box center [98, 82] width 53 height 21
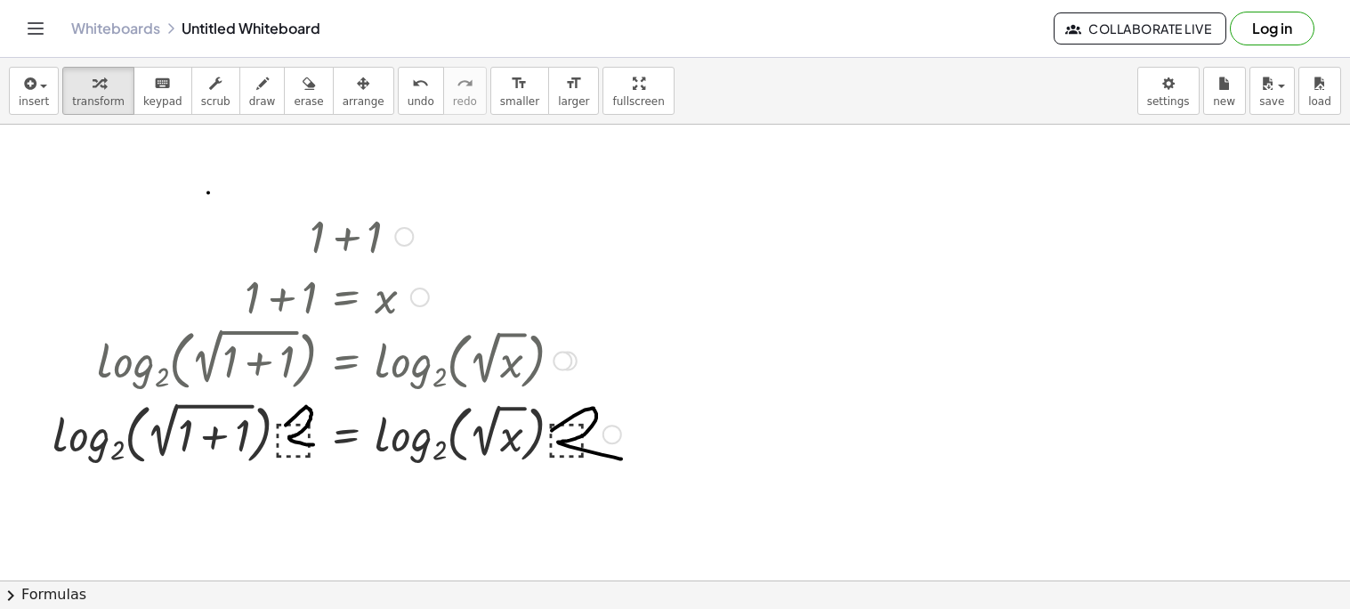
click at [270, 447] on div at bounding box center [337, 433] width 587 height 74
click at [280, 431] on div at bounding box center [337, 433] width 587 height 74
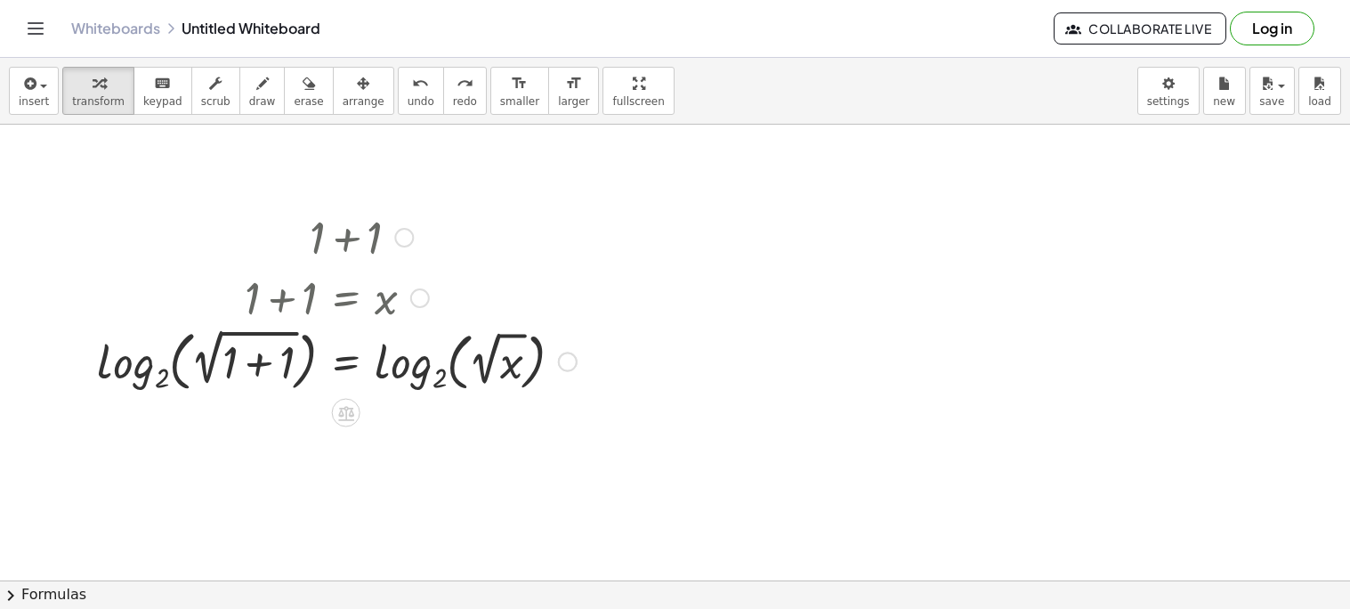
scroll to position [398, 0]
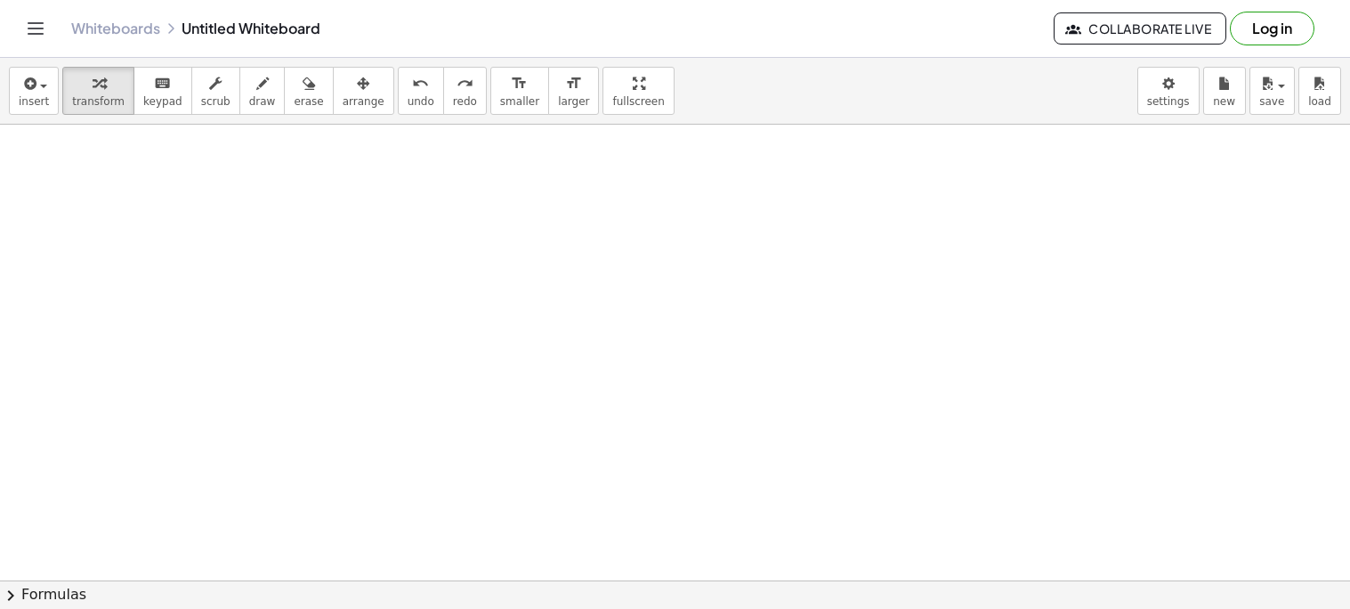
click at [391, 202] on div at bounding box center [675, 240] width 1350 height 1027
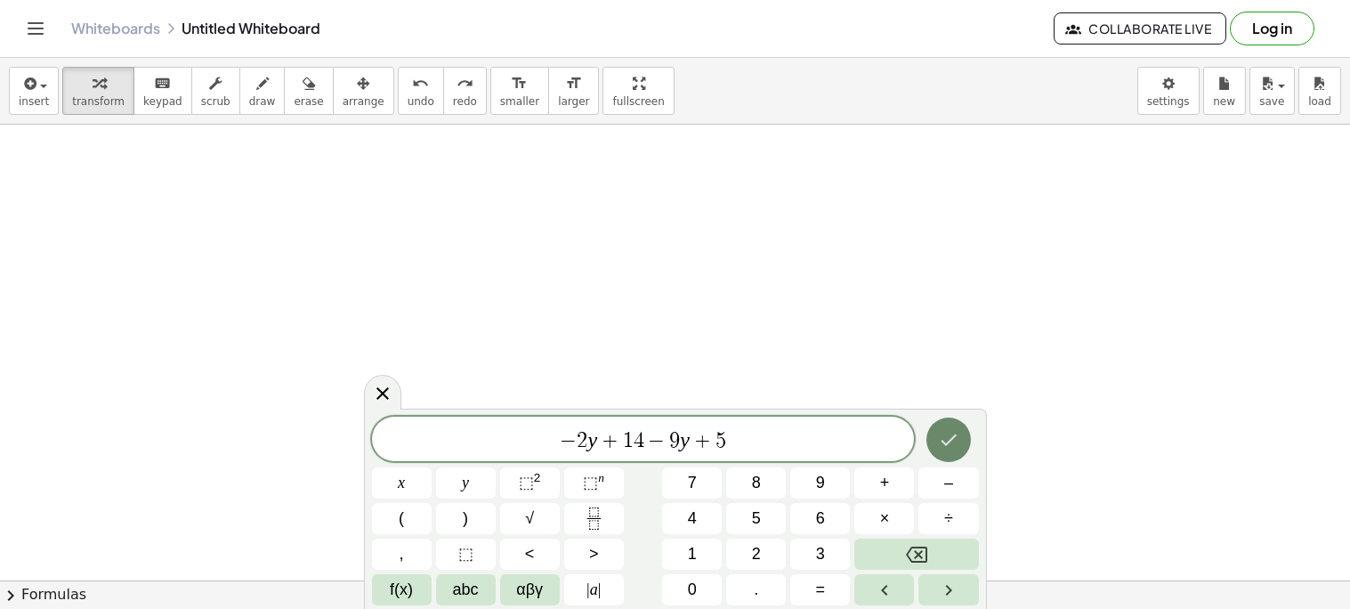
click at [951, 434] on icon "Done" at bounding box center [948, 439] width 21 height 21
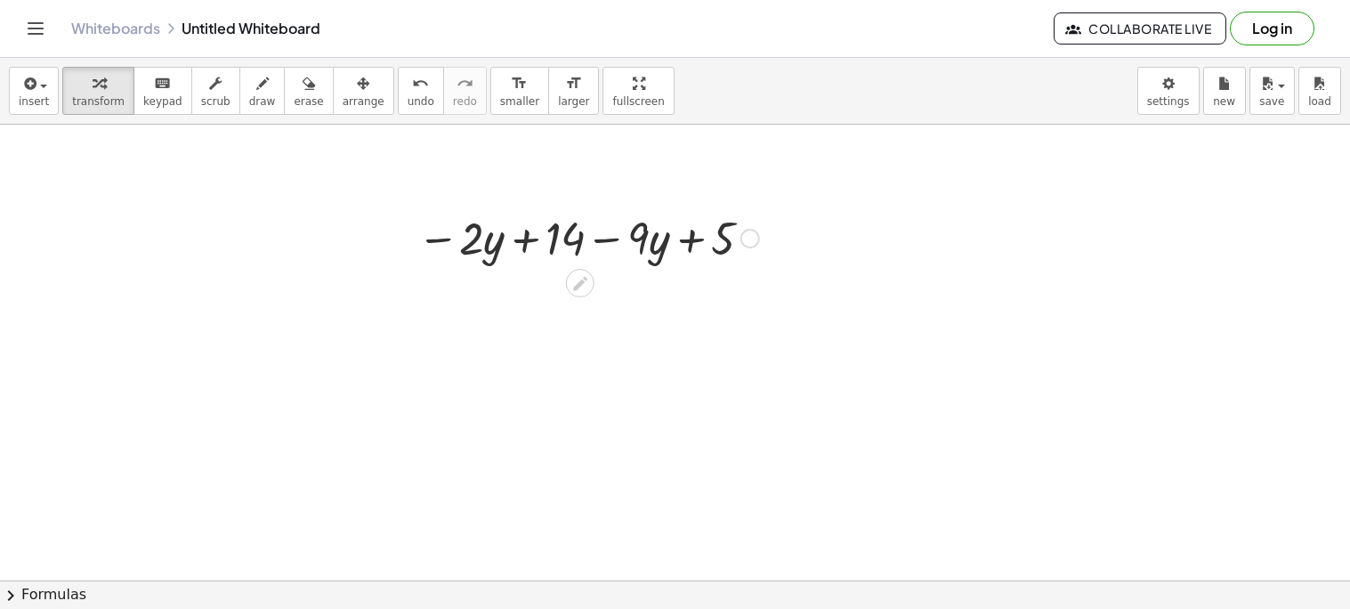
click at [665, 235] on div at bounding box center [589, 237] width 360 height 61
click at [641, 239] on div at bounding box center [589, 237] width 360 height 61
click at [644, 239] on div at bounding box center [589, 237] width 360 height 61
click at [479, 244] on div at bounding box center [589, 237] width 360 height 61
click at [579, 279] on icon at bounding box center [580, 283] width 14 height 14
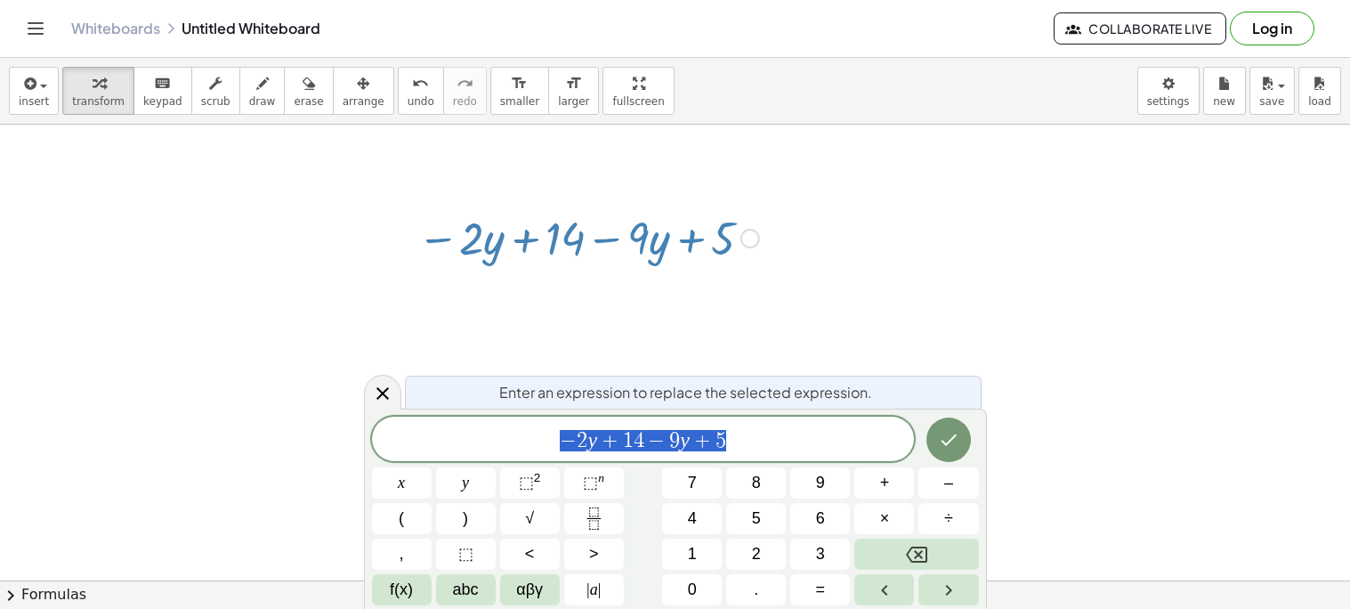
click at [487, 247] on div at bounding box center [589, 237] width 360 height 61
click at [865, 433] on span "− 2 y + 1 4 − 9 y + 5 ​" at bounding box center [643, 440] width 543 height 25
click at [965, 445] on button "Done" at bounding box center [949, 439] width 45 height 45
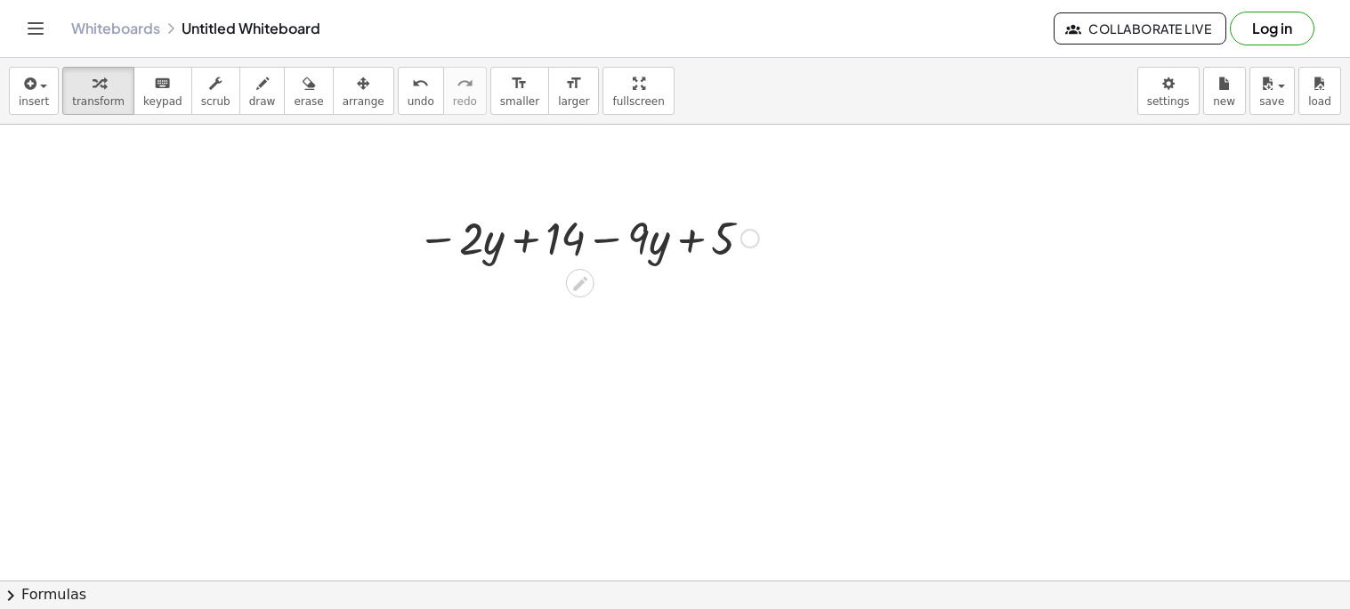
click at [655, 247] on div at bounding box center [589, 237] width 360 height 61
drag, startPoint x: 655, startPoint y: 254, endPoint x: 471, endPoint y: 244, distance: 184.5
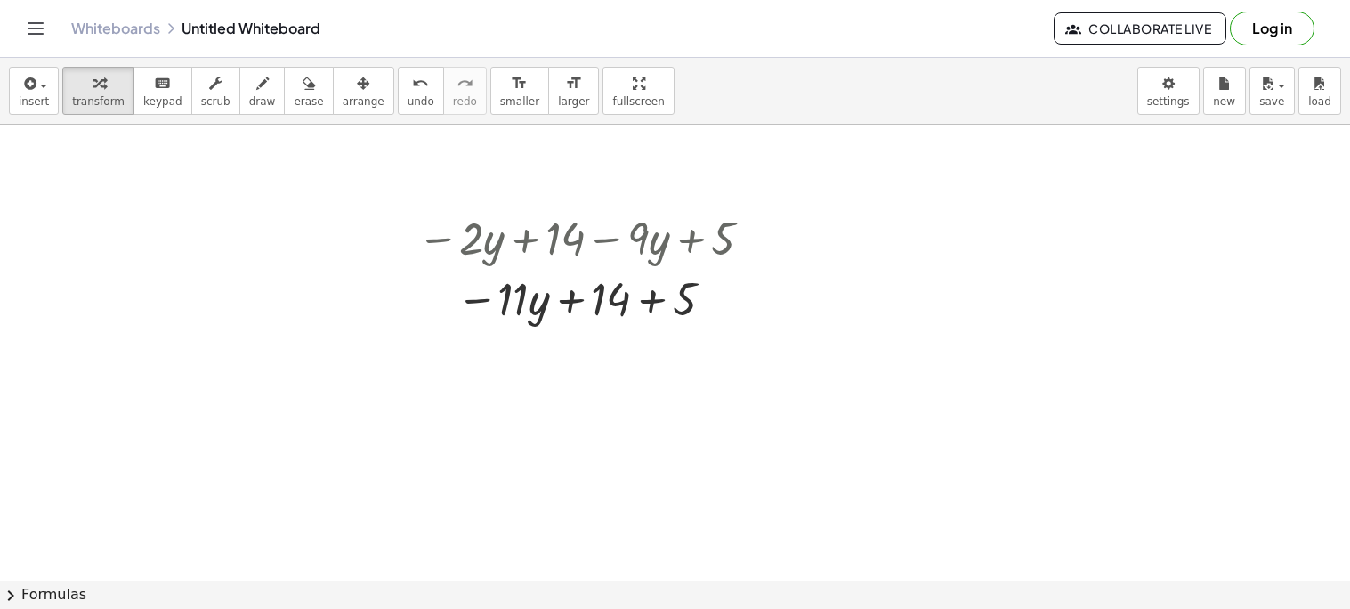
click at [968, 235] on div at bounding box center [675, 240] width 1350 height 1027
click at [1039, 288] on div at bounding box center [1041, 283] width 111 height 89
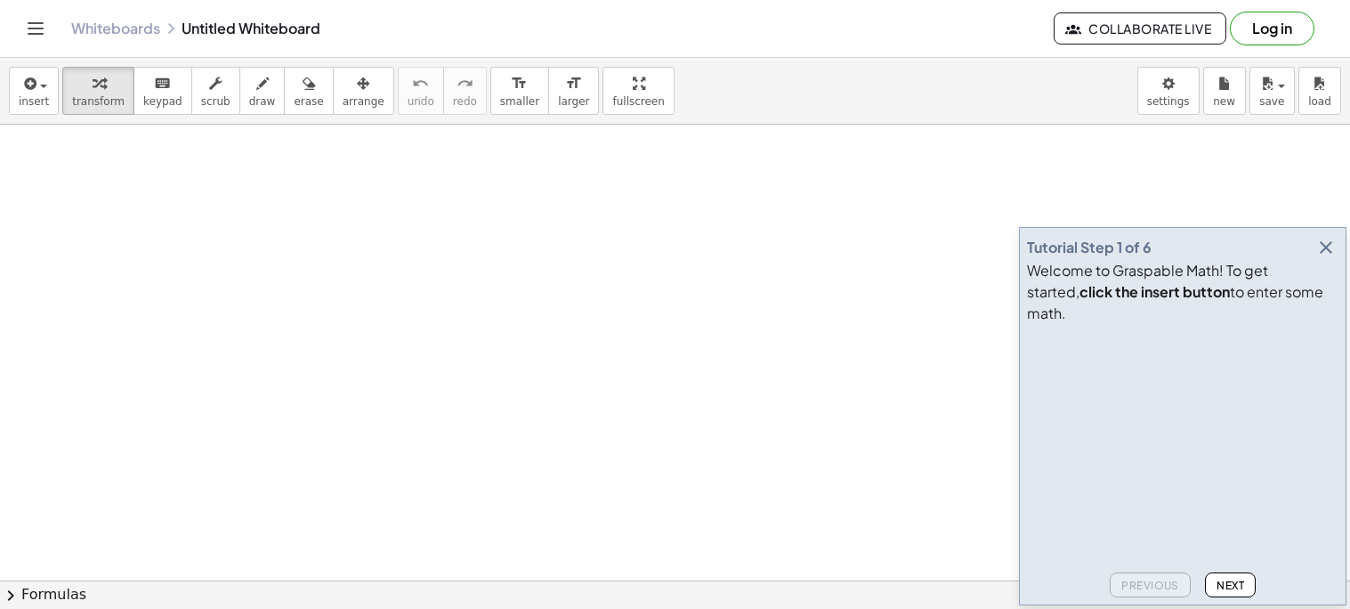
click at [1322, 258] on icon "button" at bounding box center [1326, 247] width 21 height 21
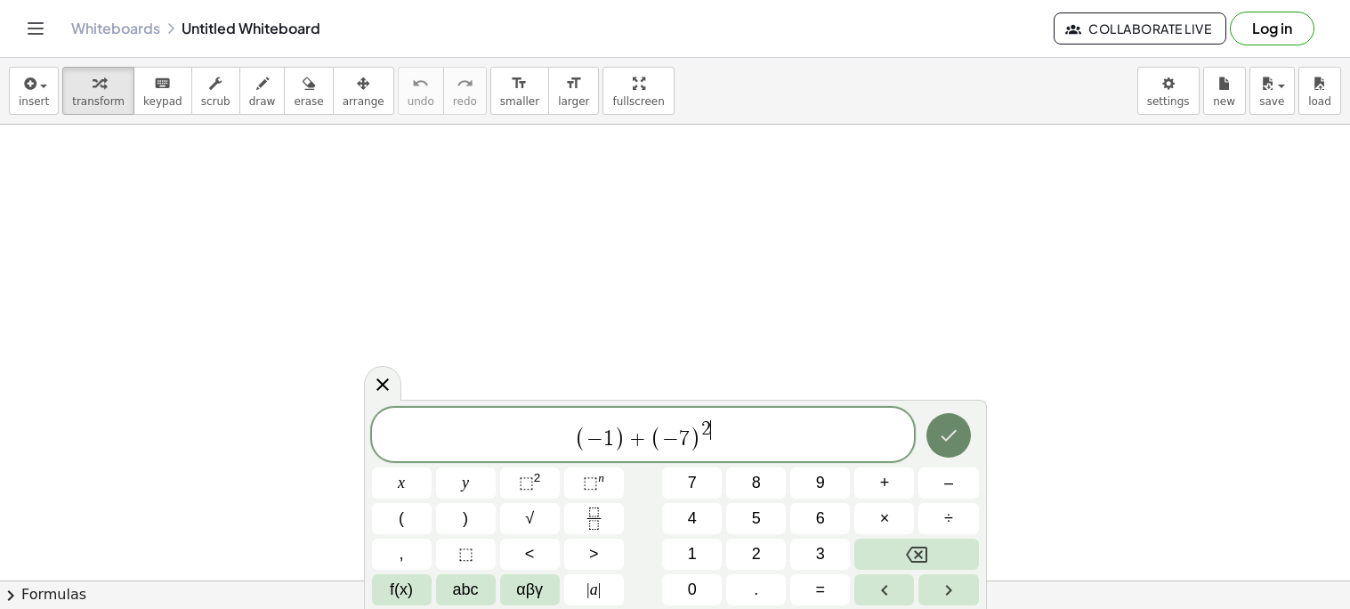
click at [956, 428] on icon "Done" at bounding box center [948, 435] width 21 height 21
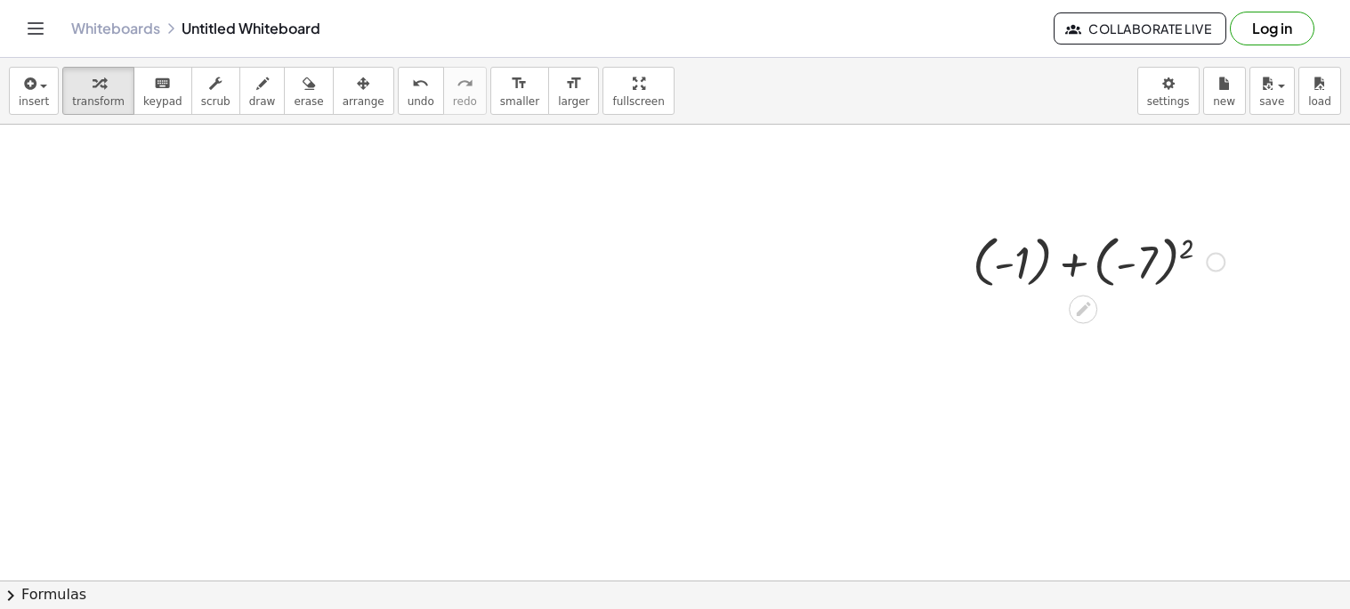
click at [1130, 269] on div at bounding box center [1099, 260] width 270 height 65
click at [1141, 328] on div at bounding box center [1099, 325] width 270 height 65
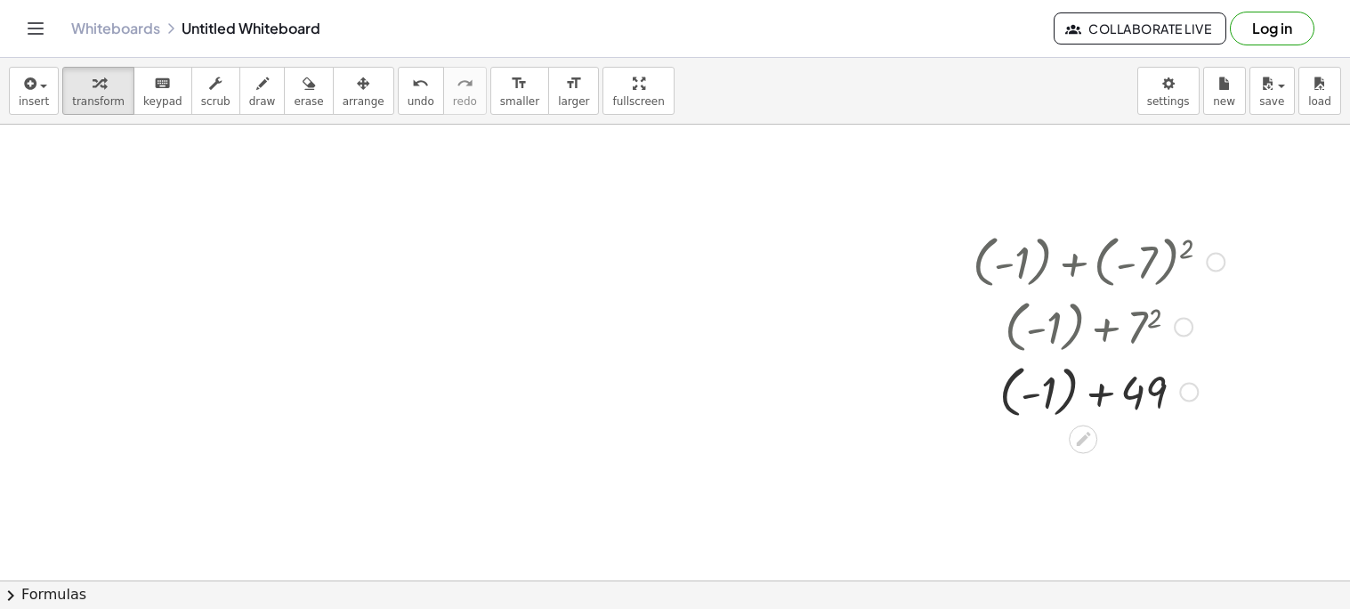
click at [1105, 395] on div at bounding box center [1099, 390] width 270 height 65
click at [1044, 391] on div at bounding box center [1099, 390] width 270 height 65
click at [1090, 453] on div at bounding box center [1099, 452] width 270 height 59
